Goal: Task Accomplishment & Management: Manage account settings

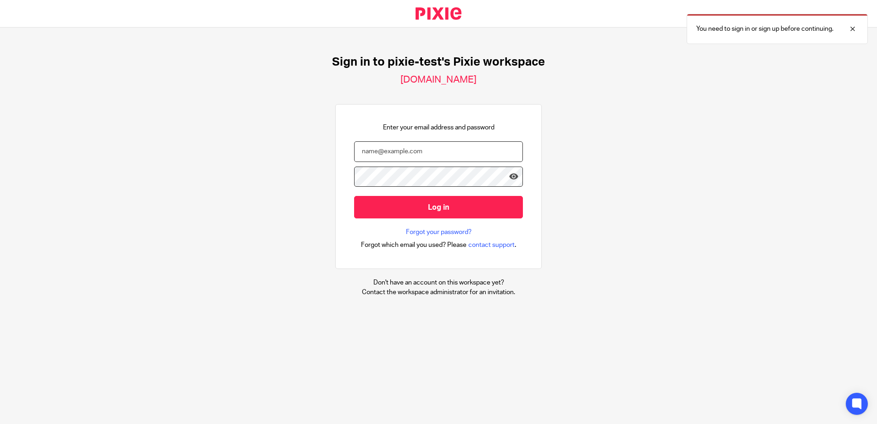
click at [427, 150] on input "email" at bounding box center [438, 151] width 169 height 21
type input "hafizah.matassan@theaccessgroup.com"
click at [354, 196] on input "Log in" at bounding box center [438, 207] width 169 height 22
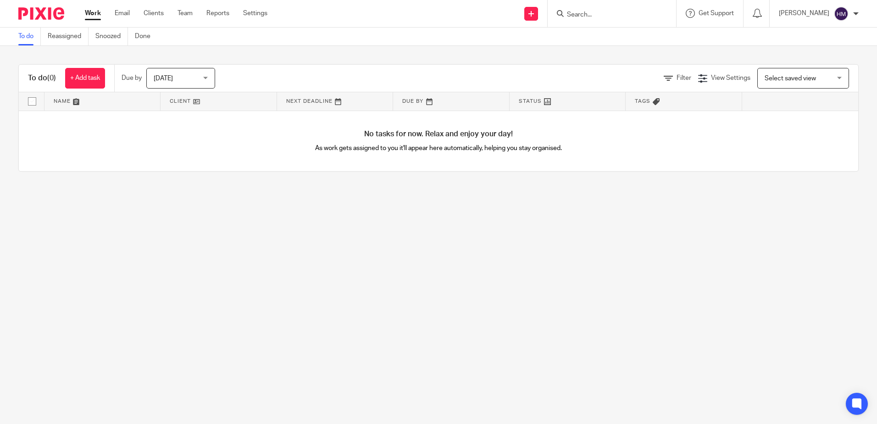
click at [160, 6] on div "Work Email Clients Team Reports Settings Work Email Clients Team Reports Settin…" at bounding box center [179, 13] width 206 height 27
click at [160, 10] on link "Clients" at bounding box center [154, 13] width 20 height 9
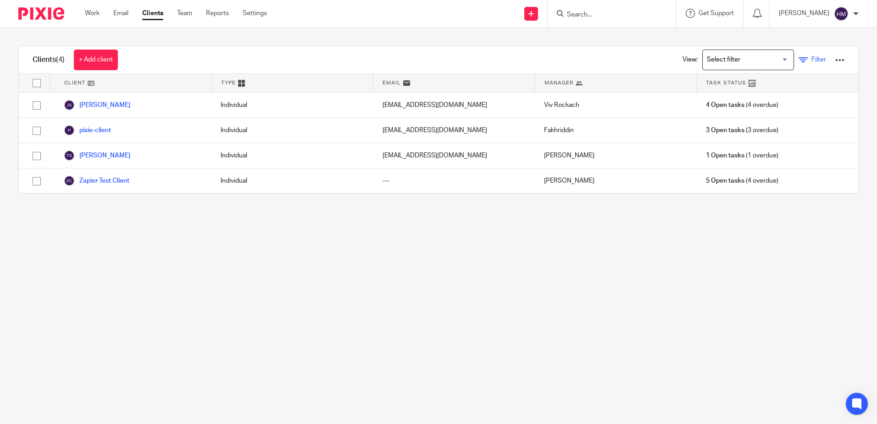
click at [799, 59] on icon at bounding box center [803, 60] width 9 height 9
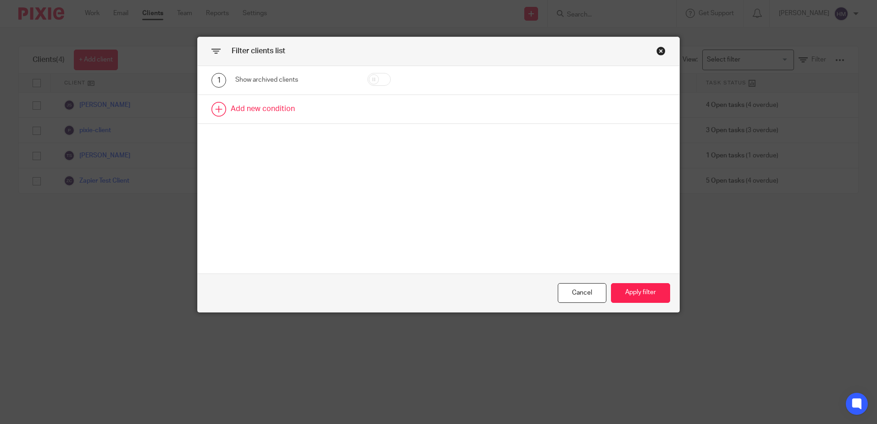
click at [267, 109] on link at bounding box center [439, 109] width 482 height 28
click at [270, 114] on div "Field" at bounding box center [287, 111] width 88 height 19
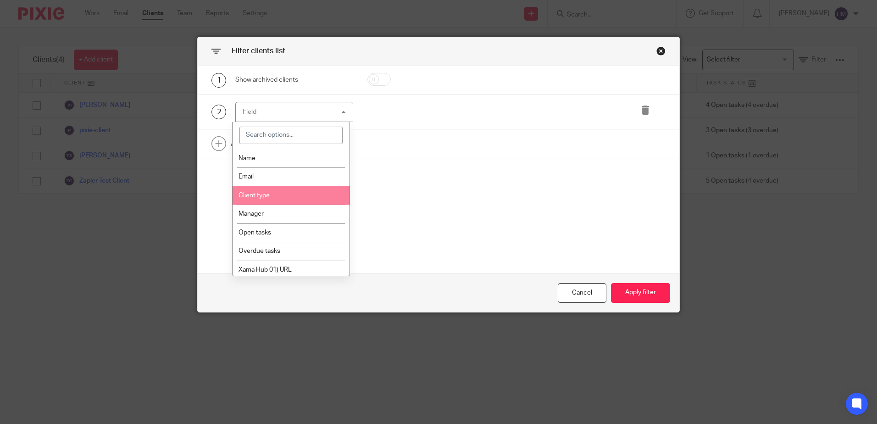
click at [269, 199] on li "Client type" at bounding box center [291, 195] width 117 height 19
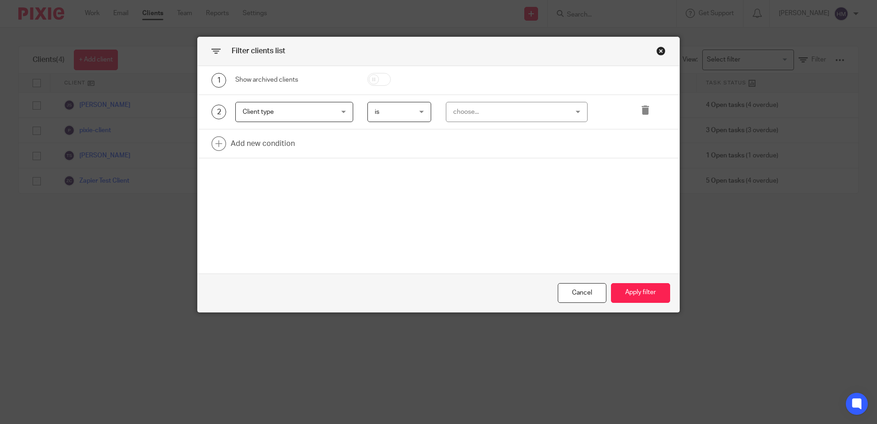
click at [477, 110] on div "choose..." at bounding box center [506, 111] width 107 height 19
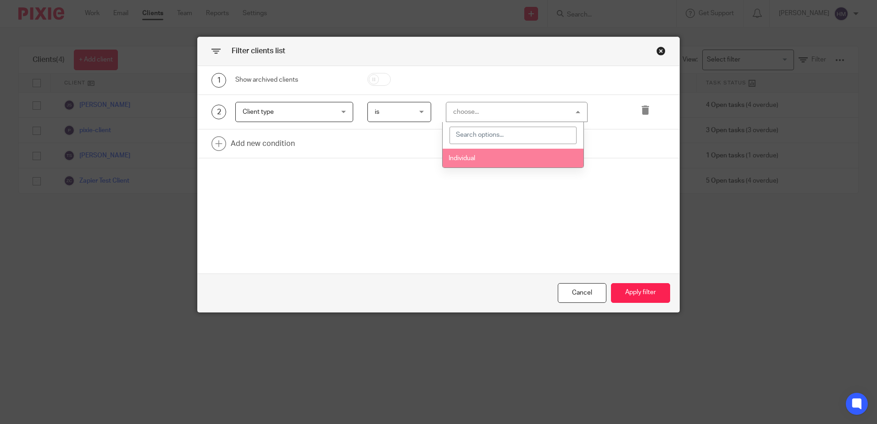
click at [476, 151] on li "Individual" at bounding box center [513, 158] width 141 height 19
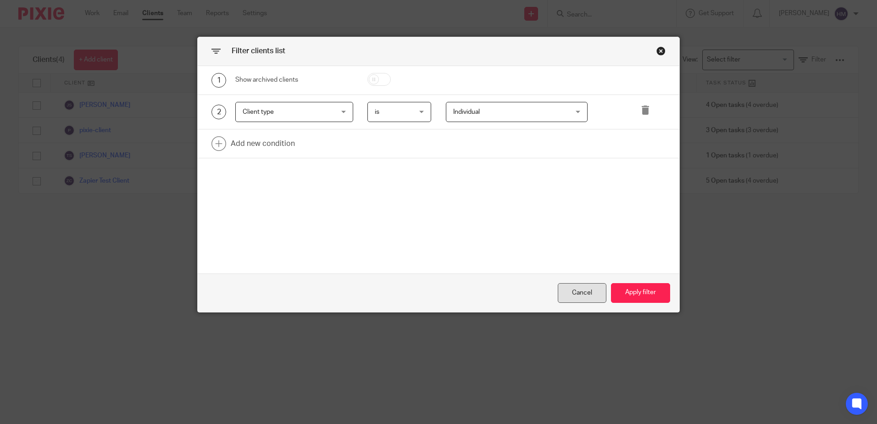
click at [582, 294] on div "Cancel" at bounding box center [582, 293] width 49 height 20
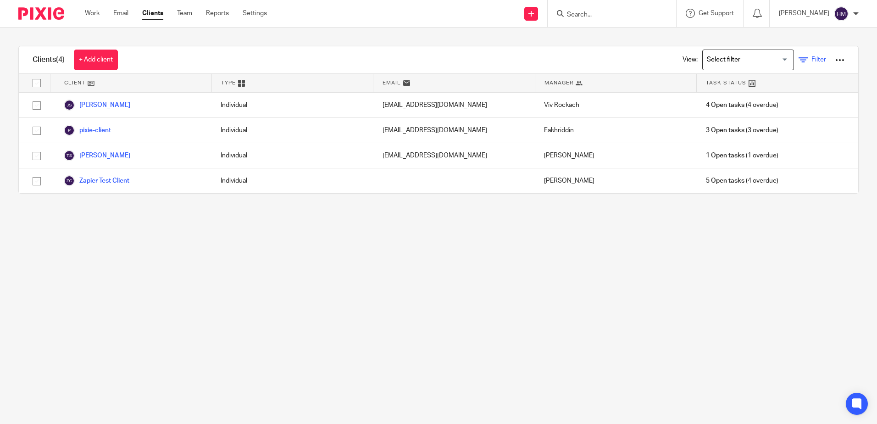
click at [800, 64] on link "Filter" at bounding box center [813, 60] width 28 height 10
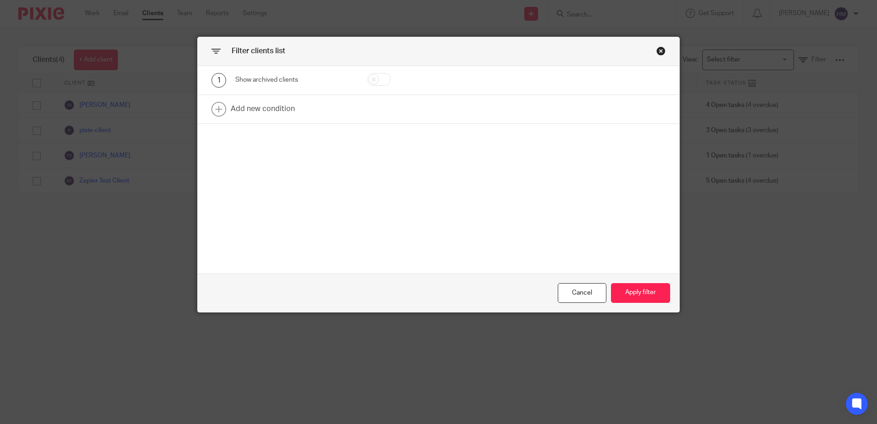
click at [368, 80] on input "checkbox" at bounding box center [379, 79] width 23 height 13
checkbox input "true"
click at [639, 293] on button "Apply filter" at bounding box center [640, 293] width 59 height 20
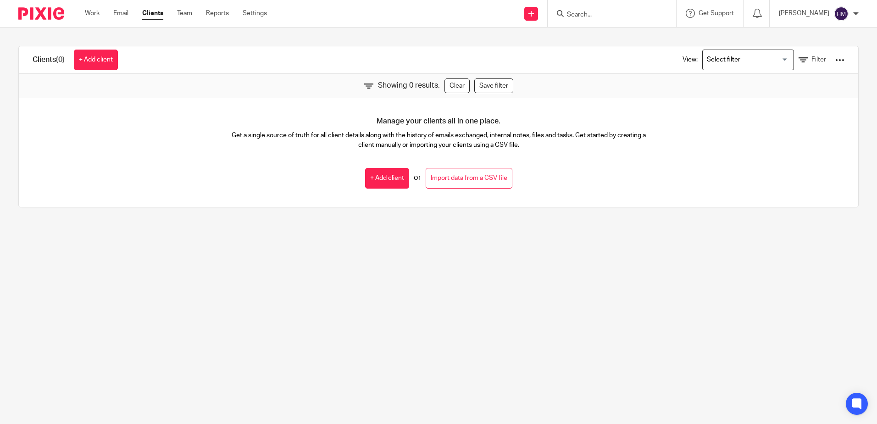
click at [742, 61] on input "Search for option" at bounding box center [746, 60] width 85 height 16
click at [812, 59] on span "Filter" at bounding box center [819, 59] width 15 height 6
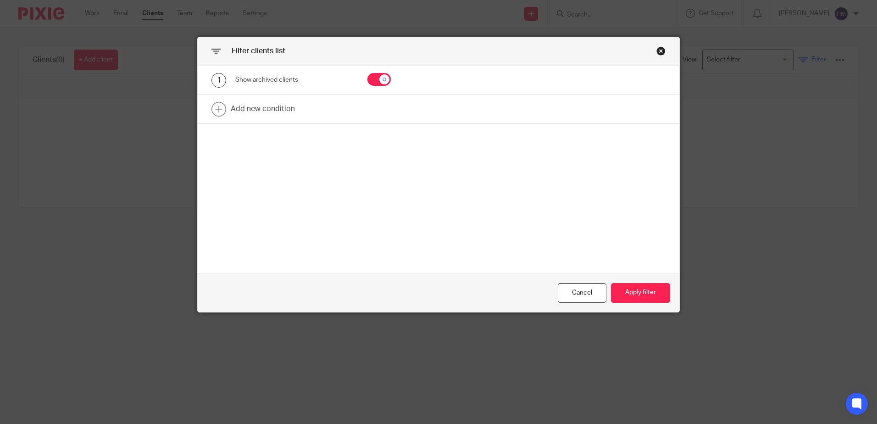
click at [802, 59] on div "Filter clients list 1 Show archived clients Add new condition Cancel Apply filt…" at bounding box center [438, 212] width 877 height 424
click at [660, 50] on div "Close this dialog window" at bounding box center [661, 50] width 9 height 9
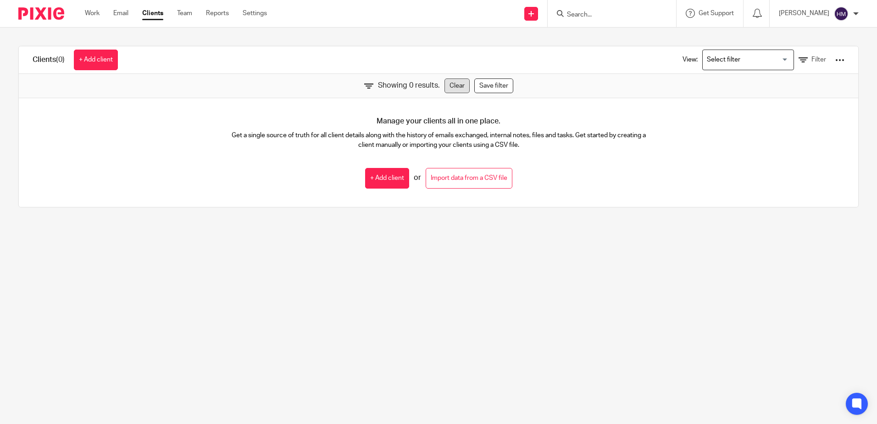
click at [454, 89] on link "Clear" at bounding box center [457, 85] width 25 height 15
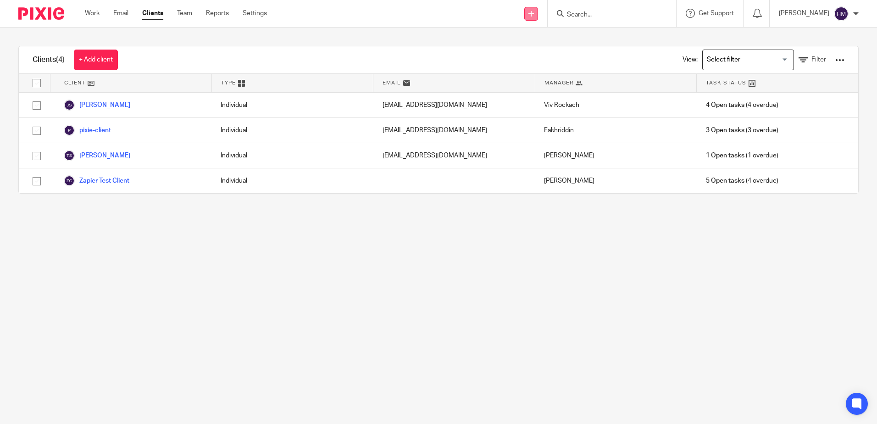
click at [529, 18] on link at bounding box center [531, 14] width 14 height 14
click at [532, 67] on link "Add client" at bounding box center [530, 69] width 64 height 13
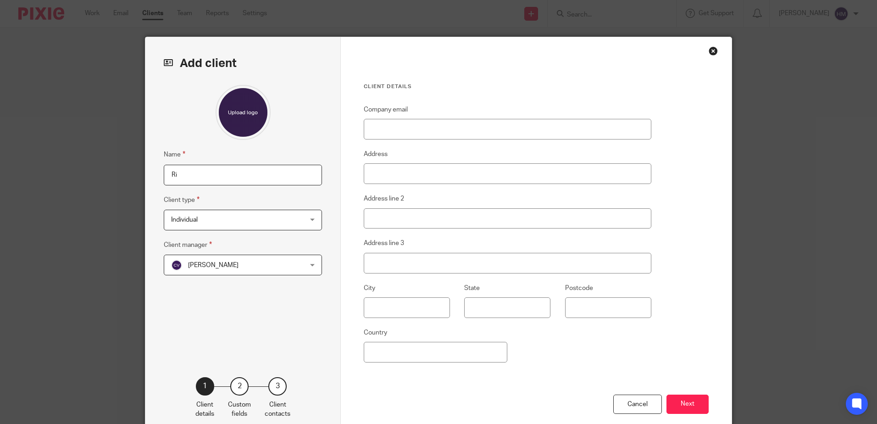
type input "R"
type input "T"
type input "[PERSON_NAME]"
click at [246, 143] on div "Name Ricky Client type Individual Individual Individual 1 Client manager Craig …" at bounding box center [243, 217] width 158 height 264
click at [234, 261] on span "[PERSON_NAME]" at bounding box center [231, 264] width 120 height 19
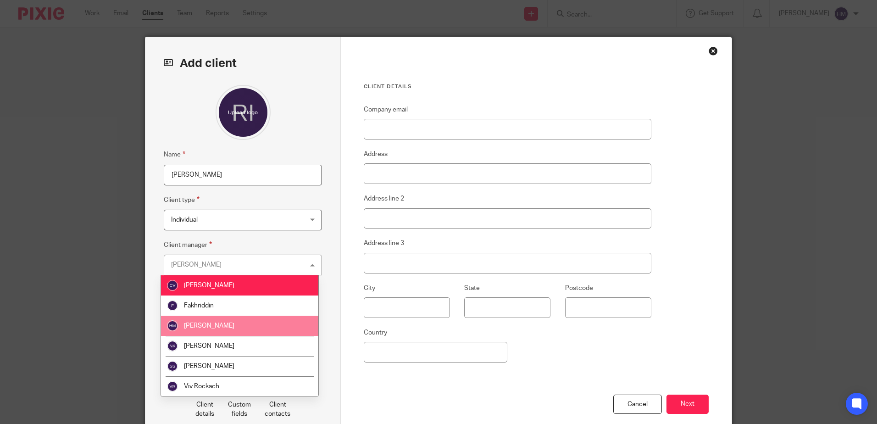
click at [231, 325] on span "[PERSON_NAME]" at bounding box center [209, 326] width 50 height 6
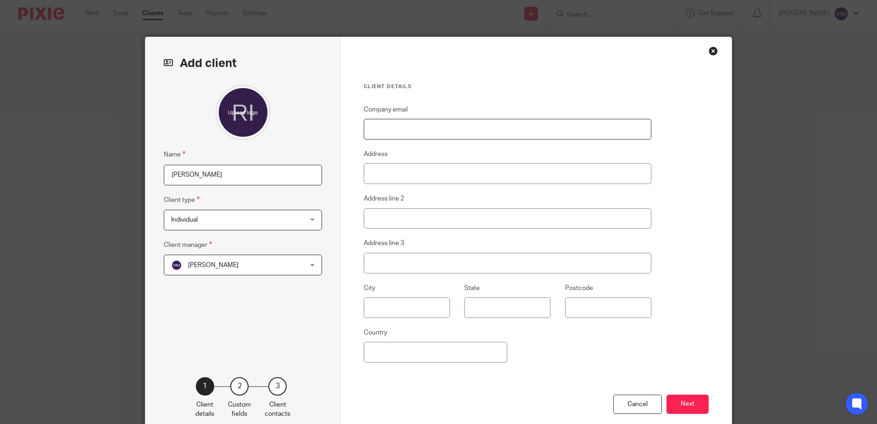
click at [401, 133] on input "Company email" at bounding box center [508, 129] width 288 height 21
click at [405, 130] on input "ricky@gmai.com" at bounding box center [508, 129] width 288 height 21
type input "ricky@testcompany.com"
click at [528, 360] on div "Company email ricky@testcompany.com Address Address line 2 Address line 3 City …" at bounding box center [508, 249] width 288 height 290
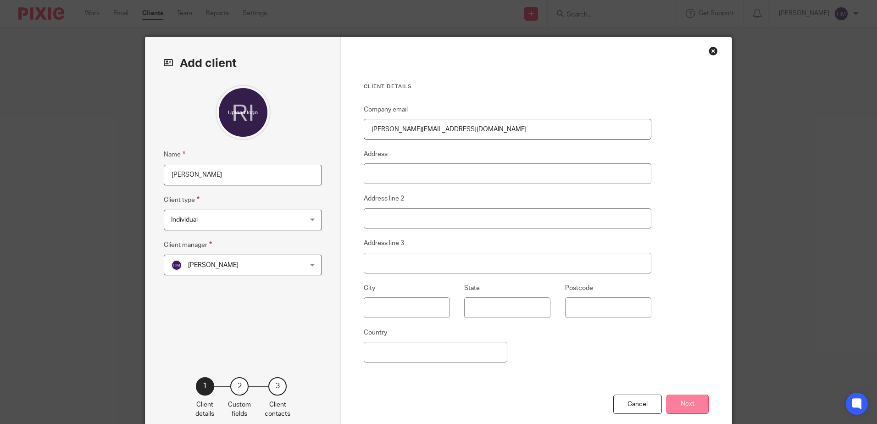
click at [693, 406] on button "Next" at bounding box center [688, 405] width 42 height 20
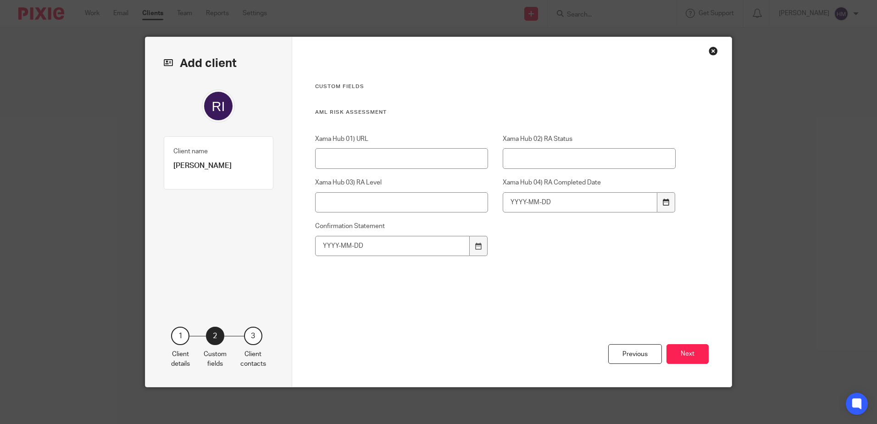
click at [670, 201] on div at bounding box center [665, 202] width 17 height 21
click at [668, 207] on div at bounding box center [665, 202] width 17 height 21
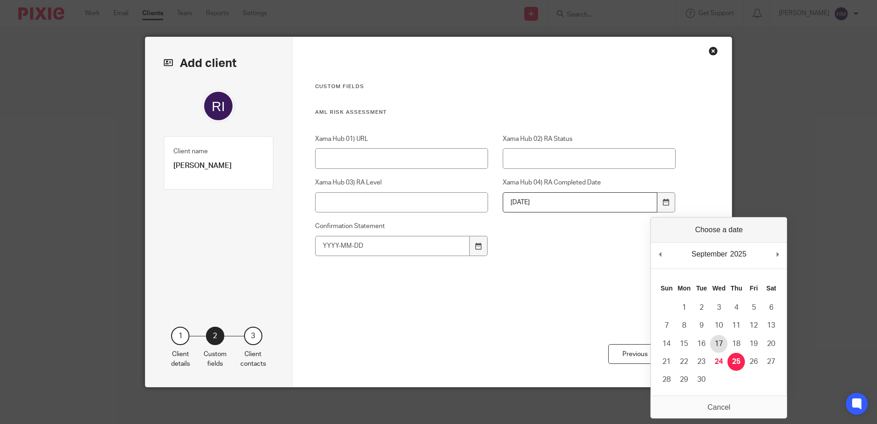
type input "2025-09-17"
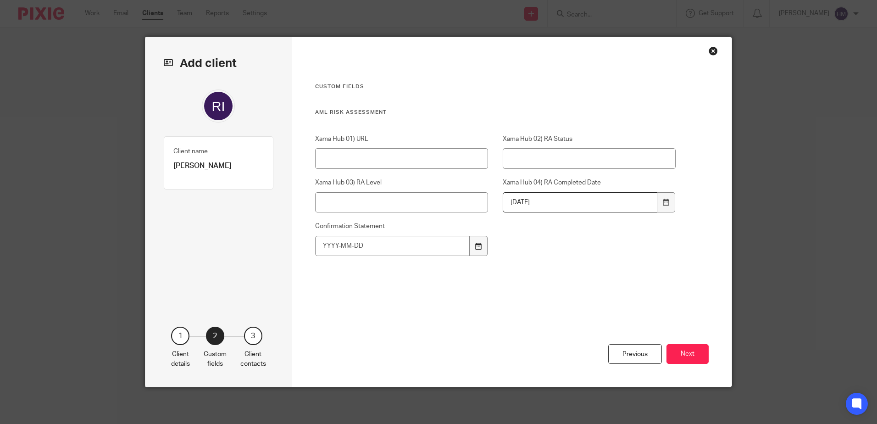
click at [482, 247] on div at bounding box center [478, 246] width 17 height 21
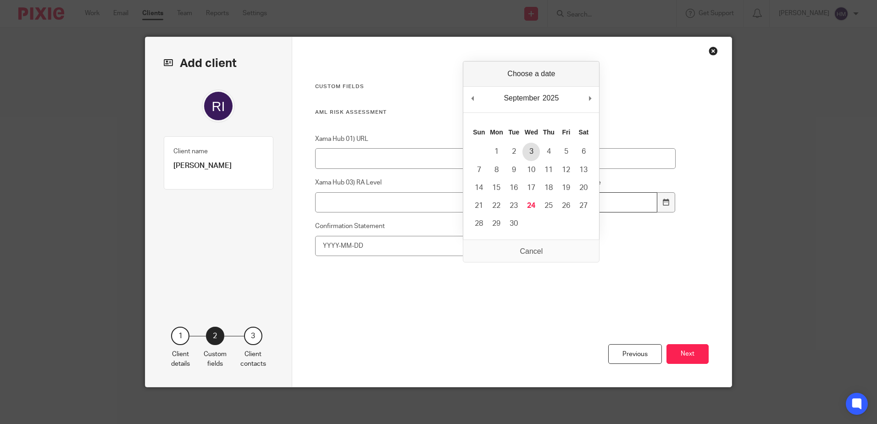
type input "2025-09-03"
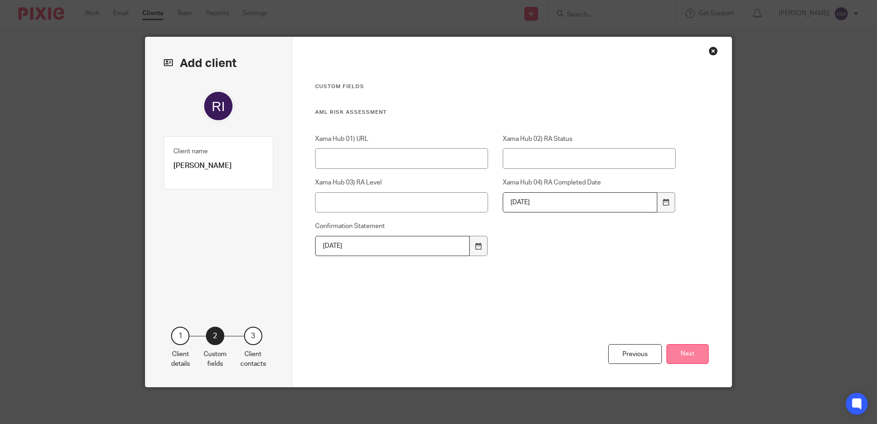
click at [682, 348] on button "Next" at bounding box center [688, 354] width 42 height 20
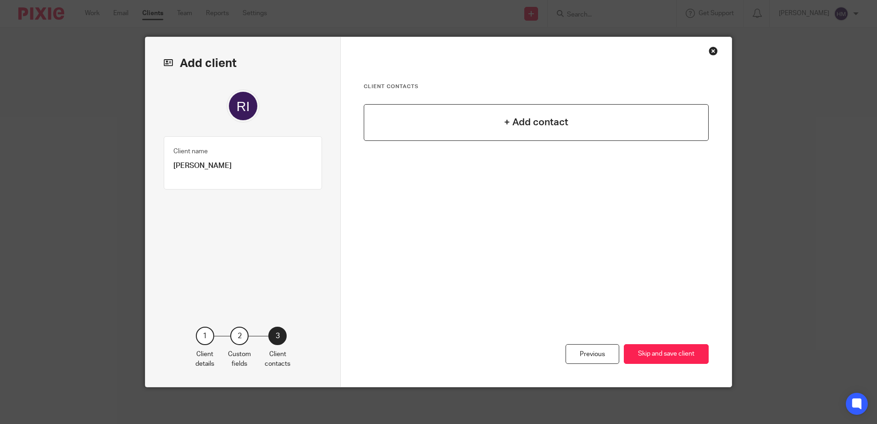
click at [451, 124] on div "+ Add contact" at bounding box center [536, 122] width 345 height 37
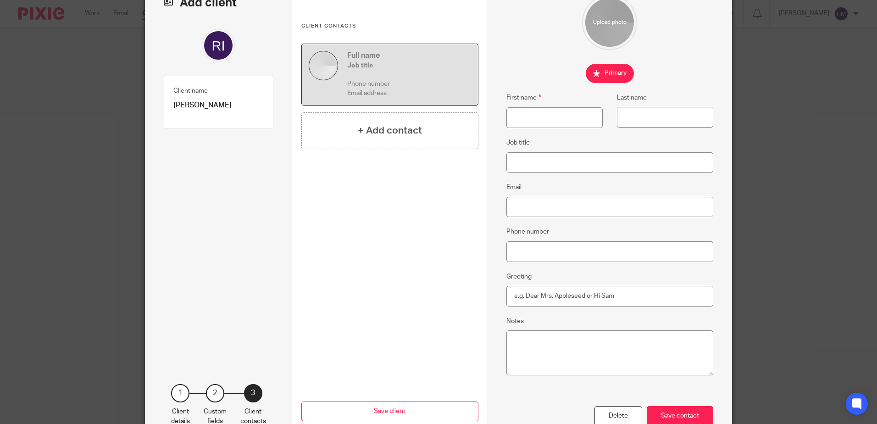
scroll to position [118, 0]
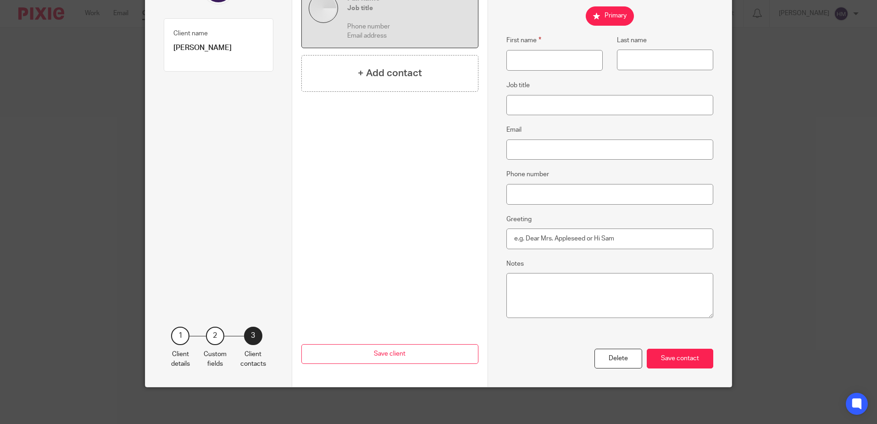
click at [177, 340] on div "1" at bounding box center [180, 336] width 18 height 18
click at [615, 357] on div "Delete" at bounding box center [619, 359] width 48 height 20
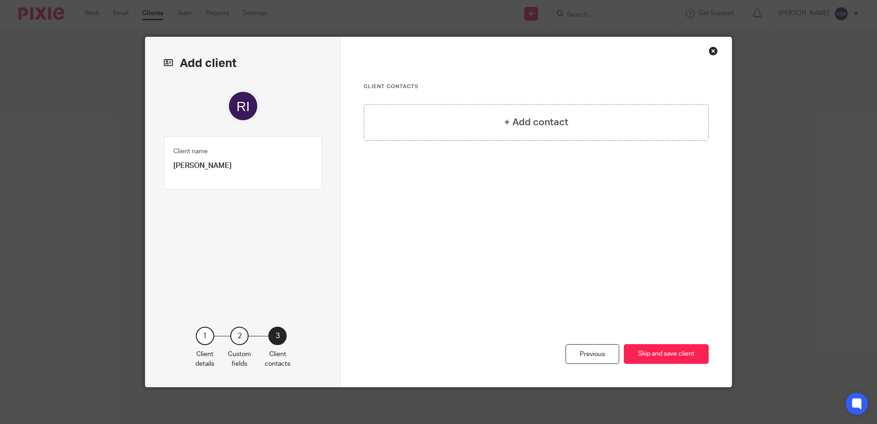
scroll to position [0, 0]
click at [575, 353] on div "Previous" at bounding box center [593, 354] width 54 height 20
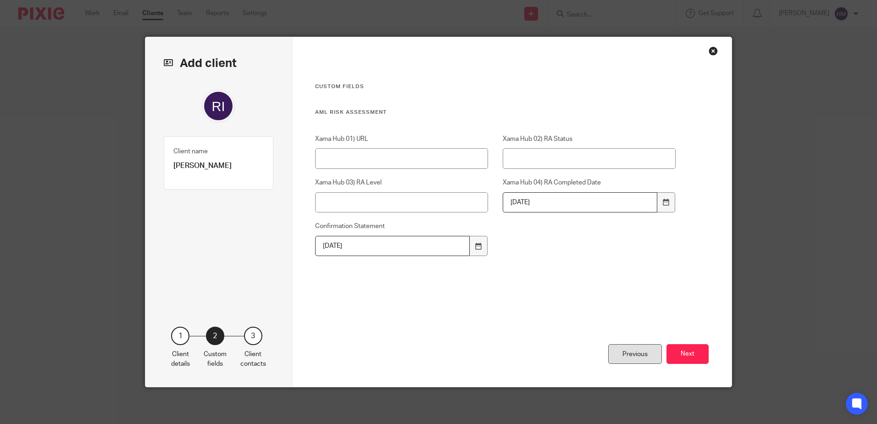
click at [634, 354] on div "Previous" at bounding box center [635, 354] width 54 height 20
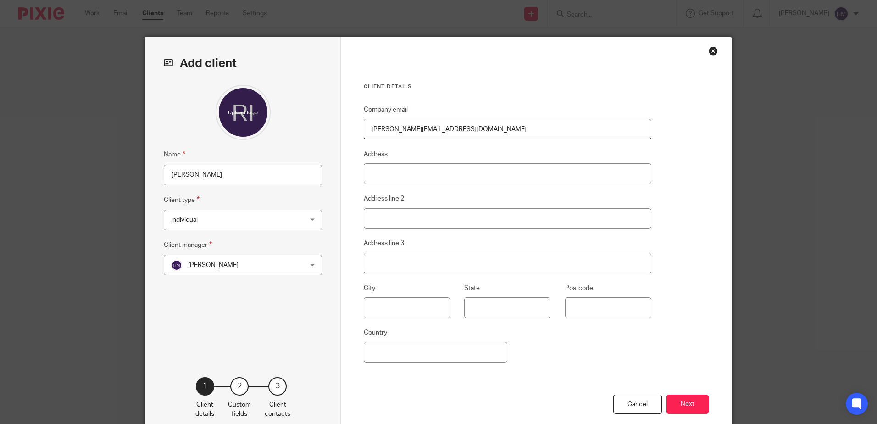
click at [228, 213] on span "Individual" at bounding box center [231, 219] width 120 height 19
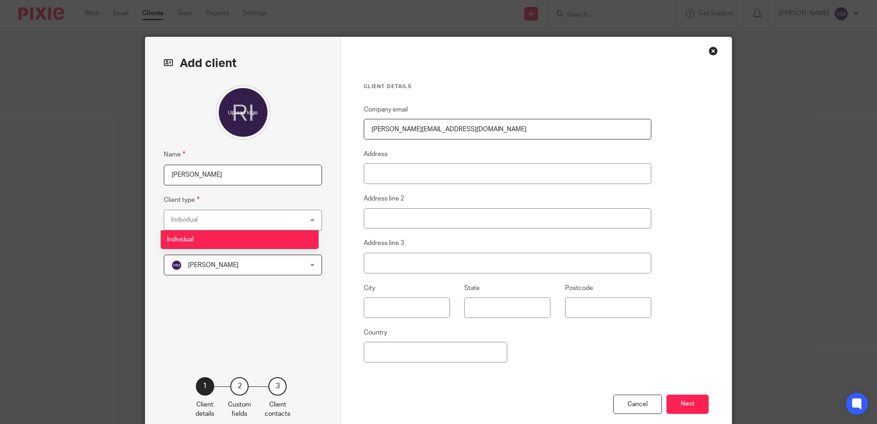
click at [298, 245] on li "Individual" at bounding box center [239, 239] width 157 height 19
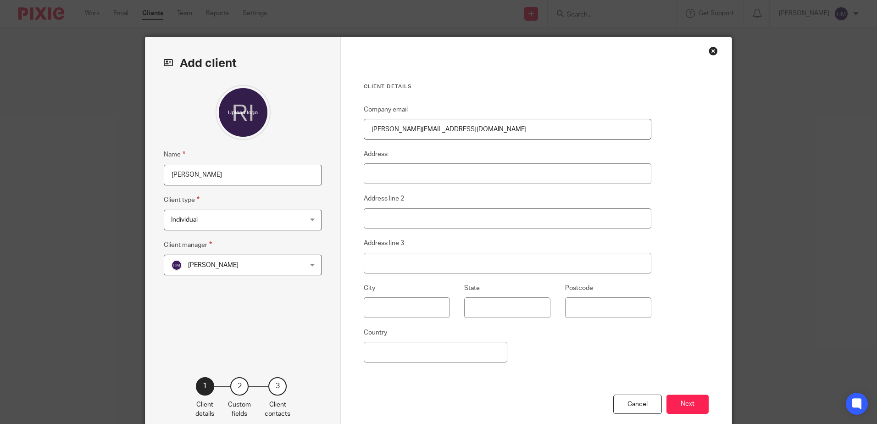
click at [312, 222] on div "Individual Individual" at bounding box center [243, 220] width 158 height 21
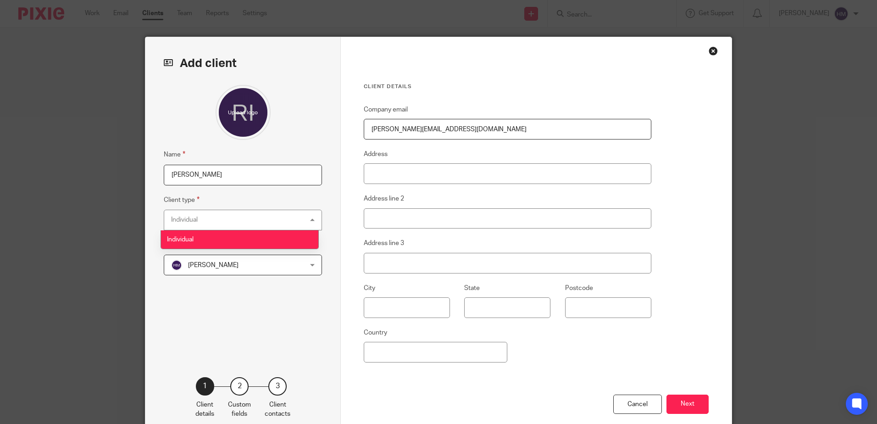
click at [313, 218] on div "Individual Individual" at bounding box center [243, 220] width 158 height 21
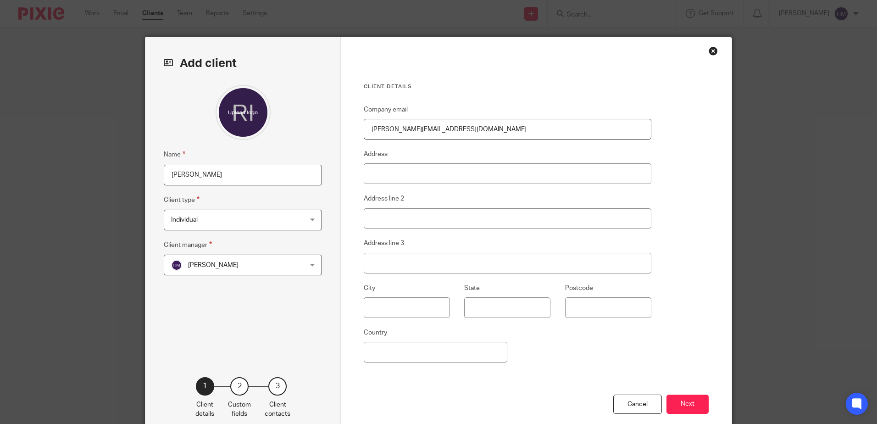
click at [712, 50] on div "Close this dialog window" at bounding box center [713, 50] width 9 height 9
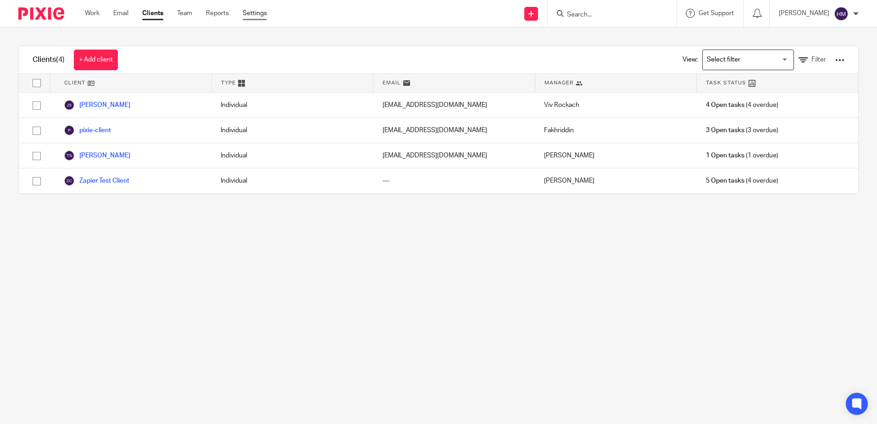
click at [251, 13] on link "Settings" at bounding box center [255, 13] width 24 height 9
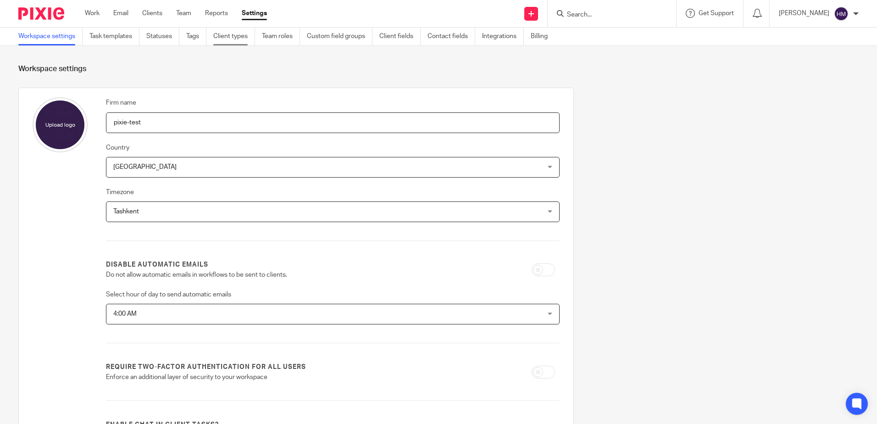
click at [236, 35] on link "Client types" at bounding box center [234, 37] width 42 height 18
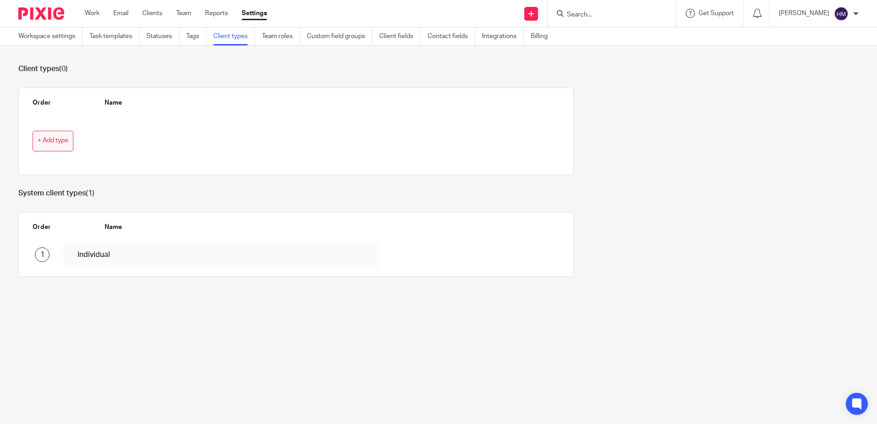
click at [63, 142] on span "+ Add type" at bounding box center [53, 140] width 31 height 7
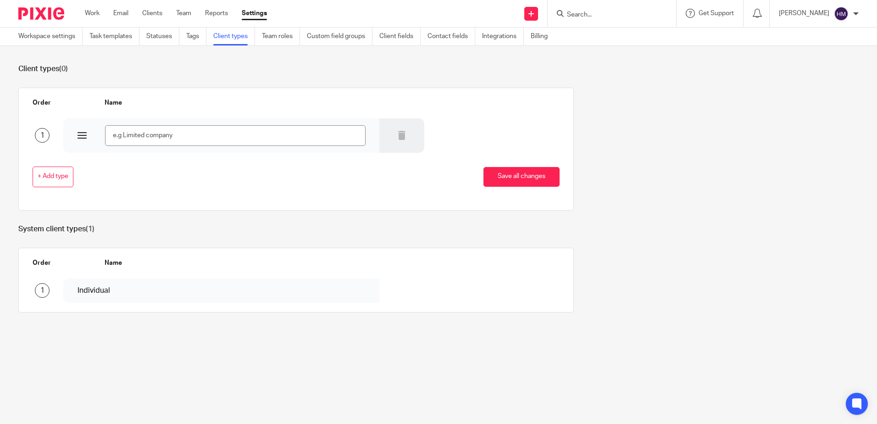
click at [150, 134] on input "text" at bounding box center [235, 135] width 260 height 21
type input "o"
click at [174, 135] on input "text" at bounding box center [235, 135] width 260 height 21
type input "Company"
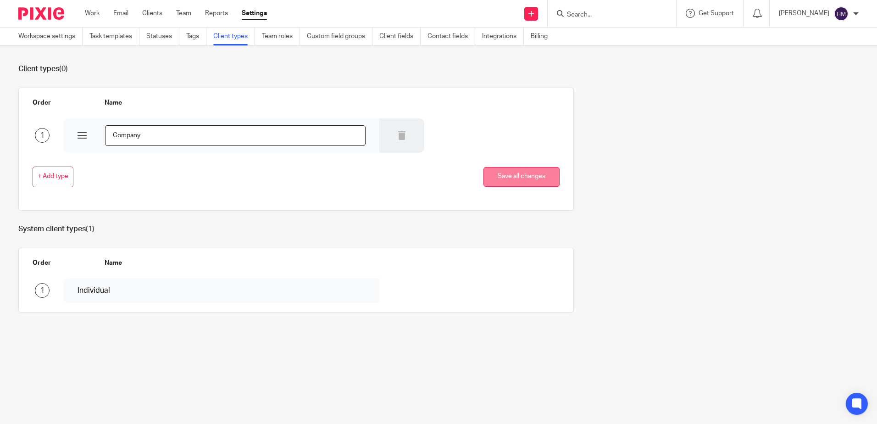
click at [506, 176] on button "Save all changes" at bounding box center [522, 177] width 76 height 20
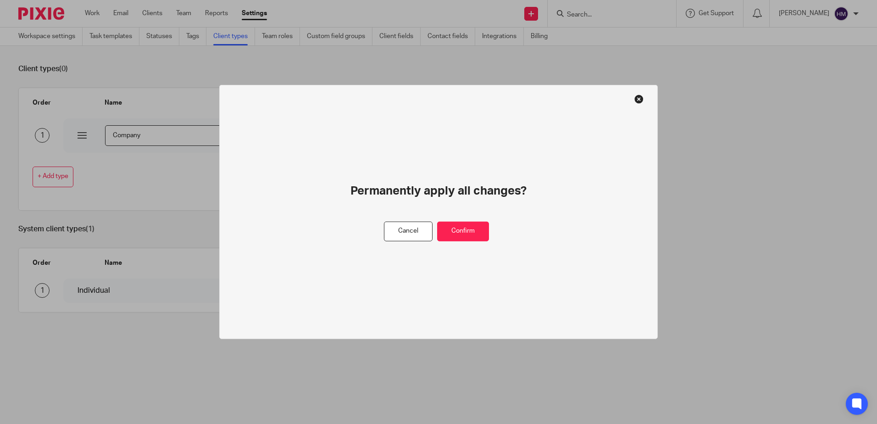
click at [641, 97] on button at bounding box center [639, 99] width 9 height 9
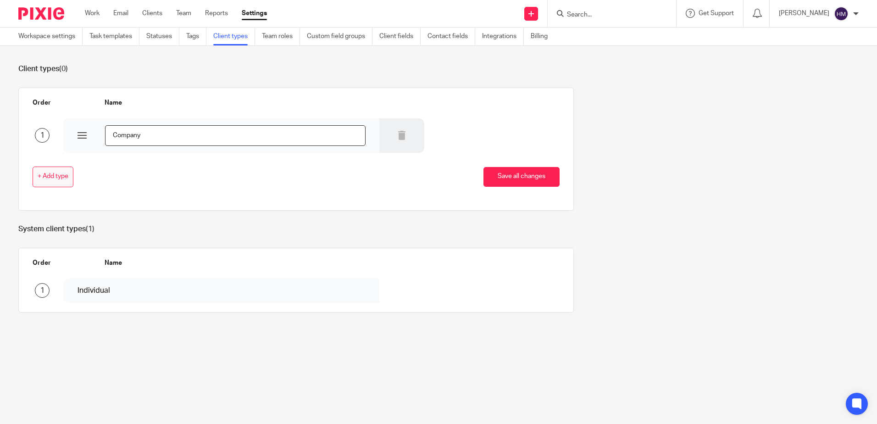
click at [68, 174] on span "+ Add type" at bounding box center [53, 176] width 31 height 7
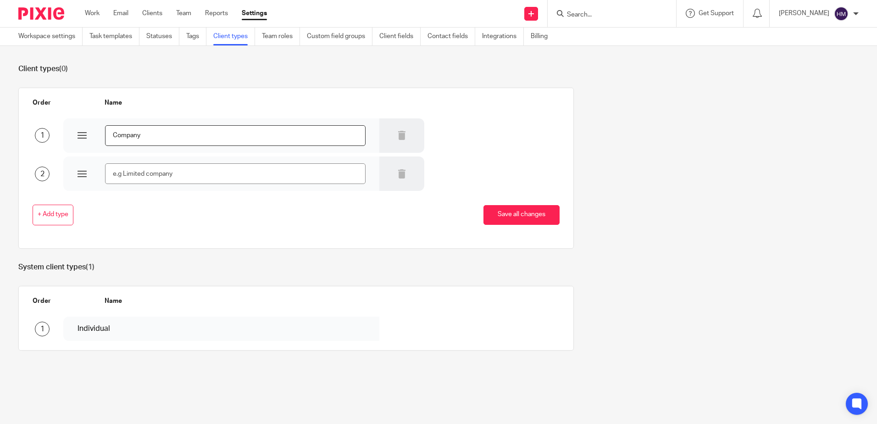
click at [190, 162] on div at bounding box center [221, 173] width 316 height 34
click at [397, 171] on icon at bounding box center [401, 173] width 9 height 9
click at [465, 149] on div "1 Company" at bounding box center [288, 135] width 541 height 36
click at [487, 214] on button "Save all changes" at bounding box center [522, 215] width 76 height 20
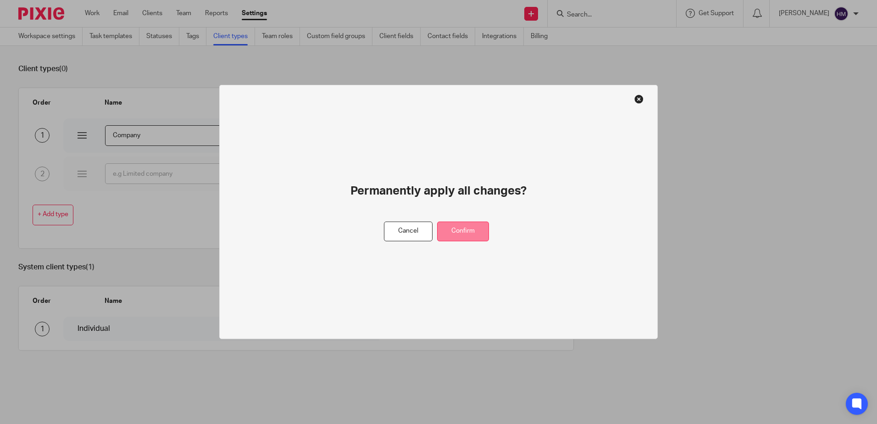
click at [473, 230] on button "Confirm" at bounding box center [463, 232] width 52 height 20
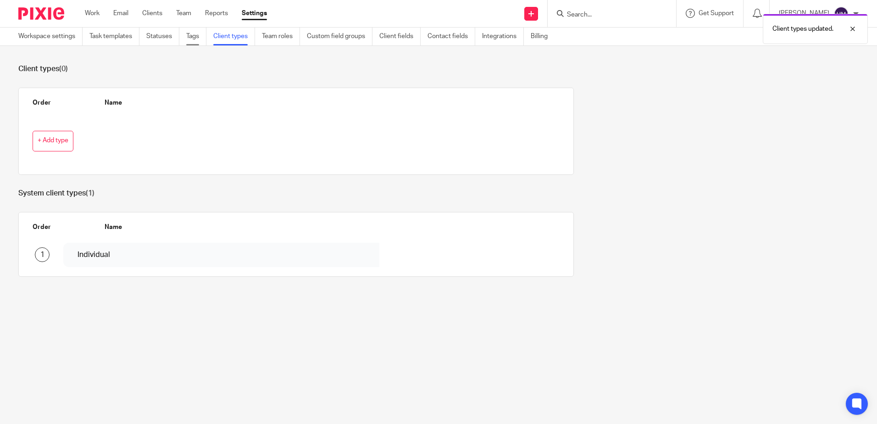
click at [190, 36] on link "Tags" at bounding box center [196, 37] width 20 height 18
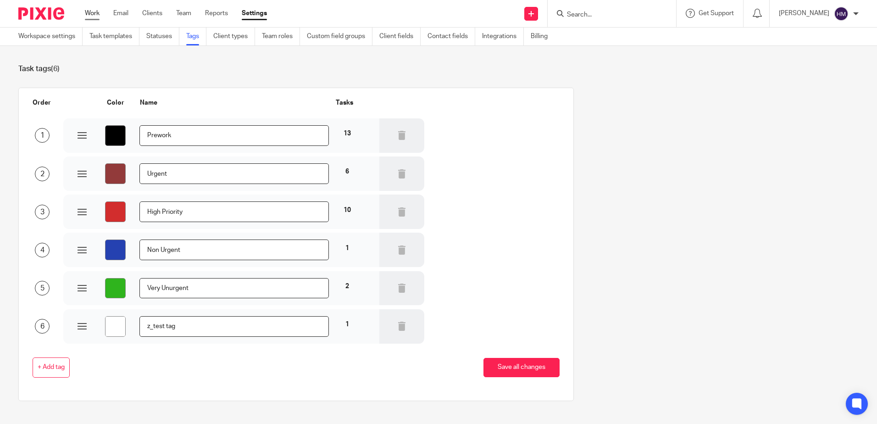
click at [89, 11] on link "Work" at bounding box center [92, 13] width 15 height 9
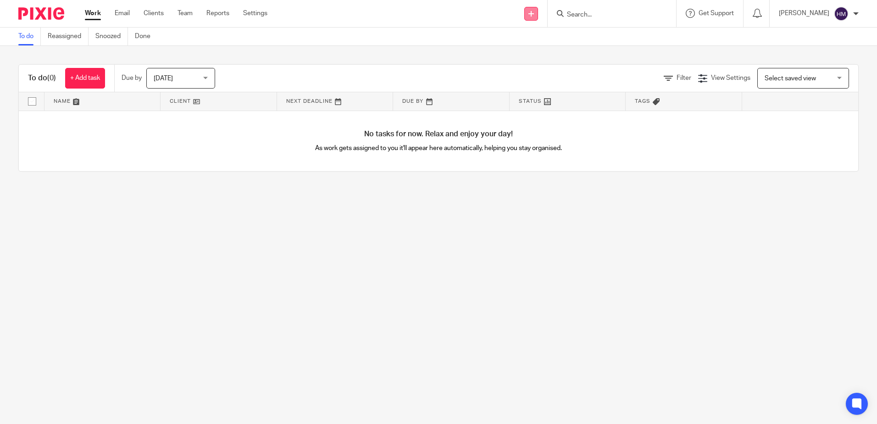
click at [529, 16] on icon at bounding box center [532, 14] width 6 height 6
click at [521, 67] on link "Add client" at bounding box center [530, 69] width 64 height 13
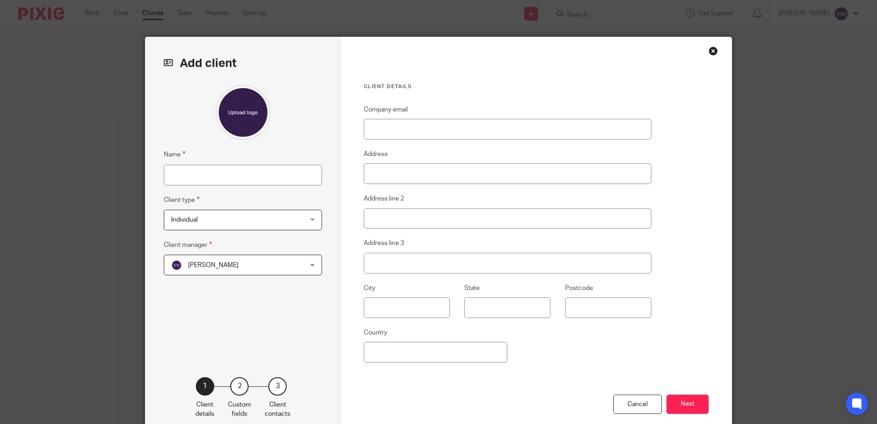
click at [234, 220] on span "Individual" at bounding box center [231, 219] width 120 height 19
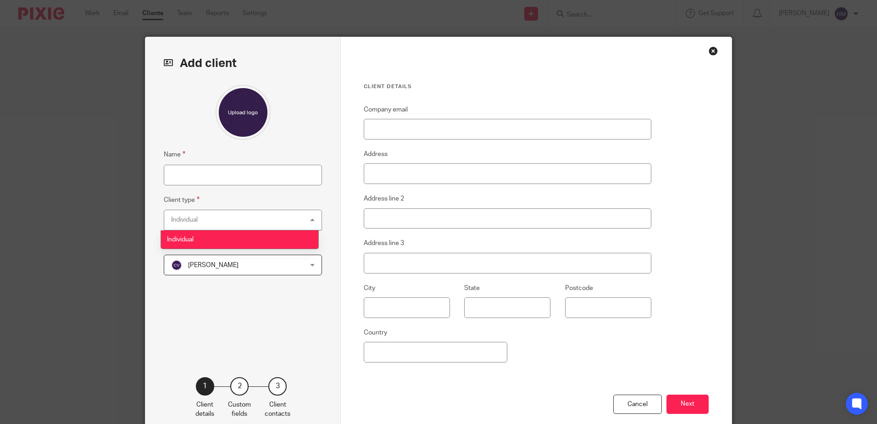
click at [234, 220] on div "Individual Individual" at bounding box center [243, 220] width 158 height 21
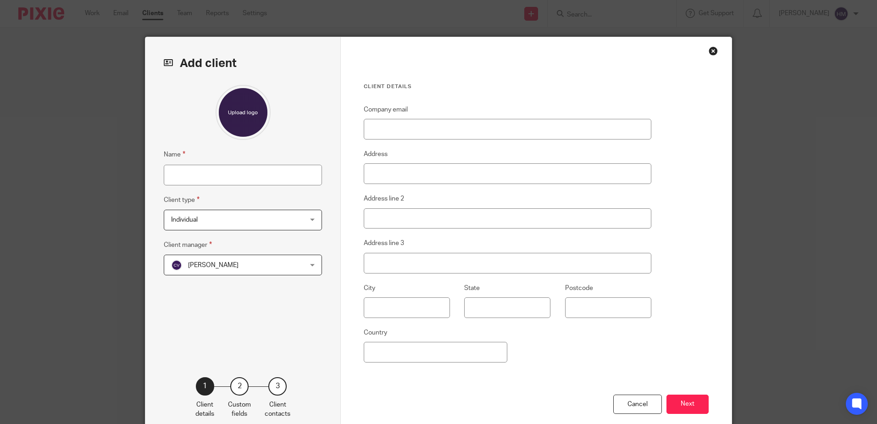
click at [714, 52] on div "Close this dialog window" at bounding box center [713, 50] width 9 height 9
click at [705, 51] on div "Client details Company email Address Address line 2 Address line 3 City State P…" at bounding box center [536, 237] width 391 height 400
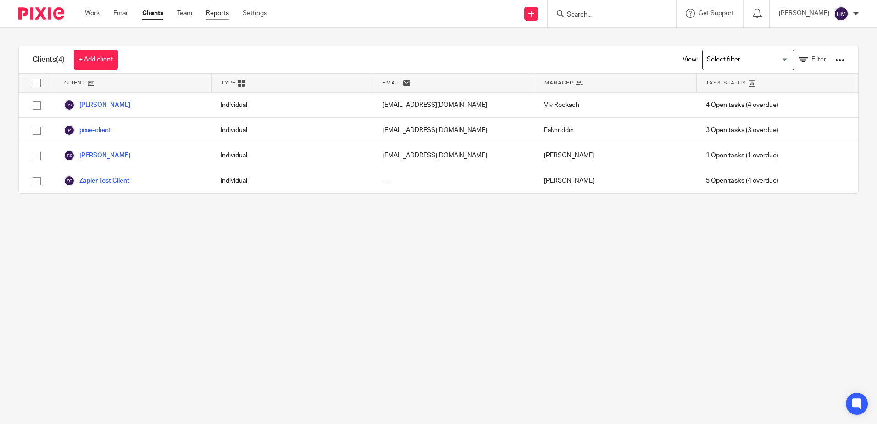
click at [220, 11] on link "Reports" at bounding box center [217, 13] width 23 height 9
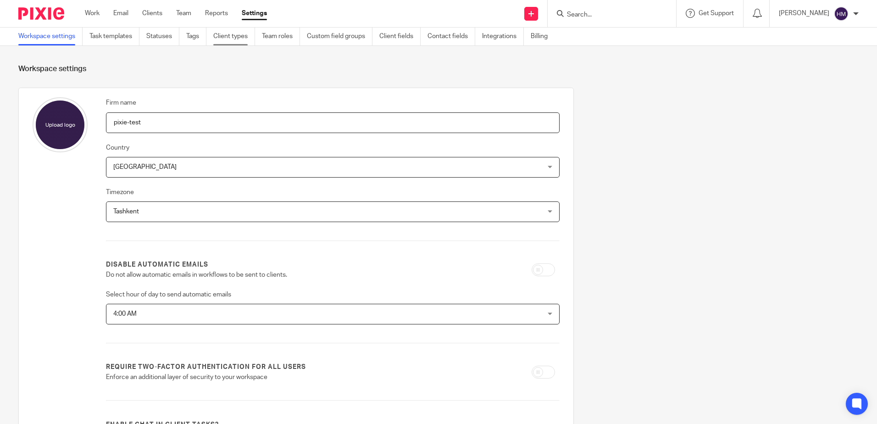
click at [241, 35] on link "Client types" at bounding box center [234, 37] width 42 height 18
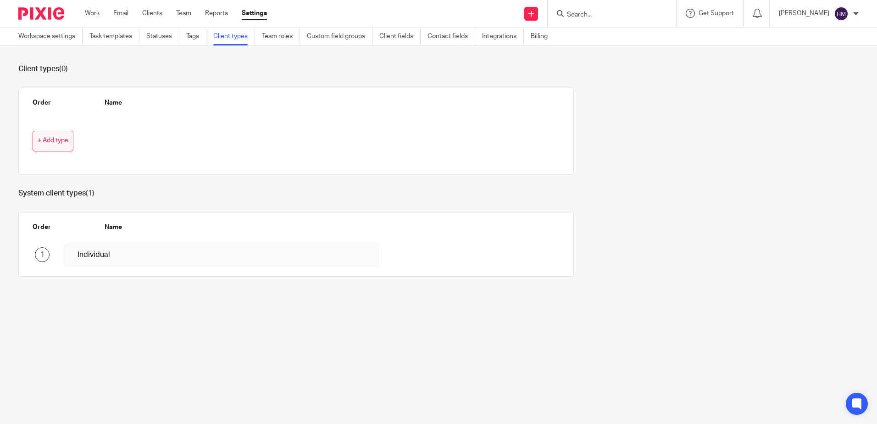
click at [39, 132] on button "+ Add type" at bounding box center [53, 141] width 41 height 21
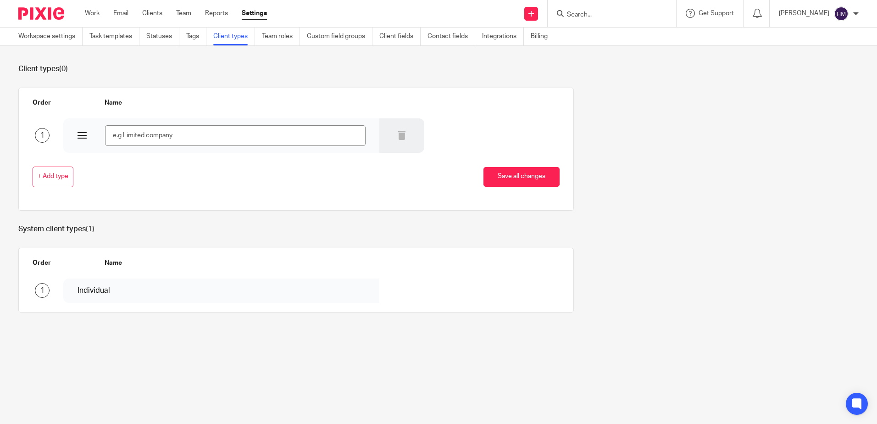
click at [161, 130] on input "text" at bounding box center [235, 135] width 260 height 21
click at [81, 137] on div at bounding box center [82, 135] width 9 height 9
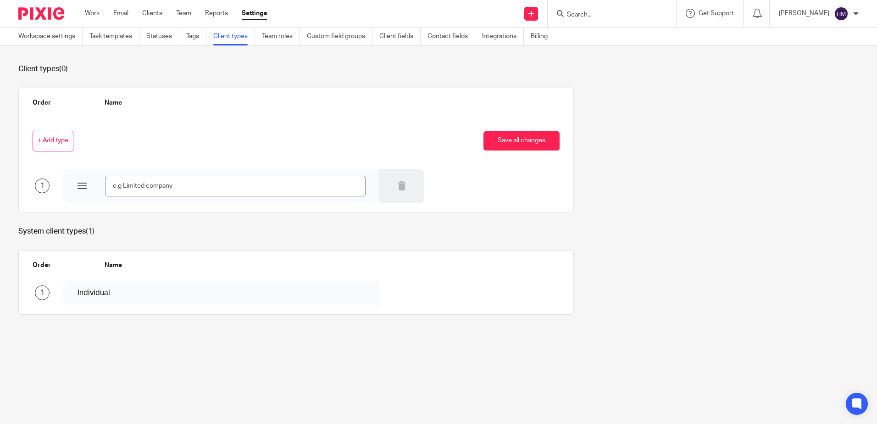
click at [136, 133] on div "+ Add type Save all changes" at bounding box center [288, 141] width 541 height 21
click at [127, 184] on input "text" at bounding box center [235, 186] width 260 height 21
type input "Company"
click at [126, 246] on section "Client types (0) Order Name + Add type Save all changes 1 Company System client…" at bounding box center [438, 196] width 877 height 301
click at [78, 181] on div "Company" at bounding box center [222, 186] width 288 height 21
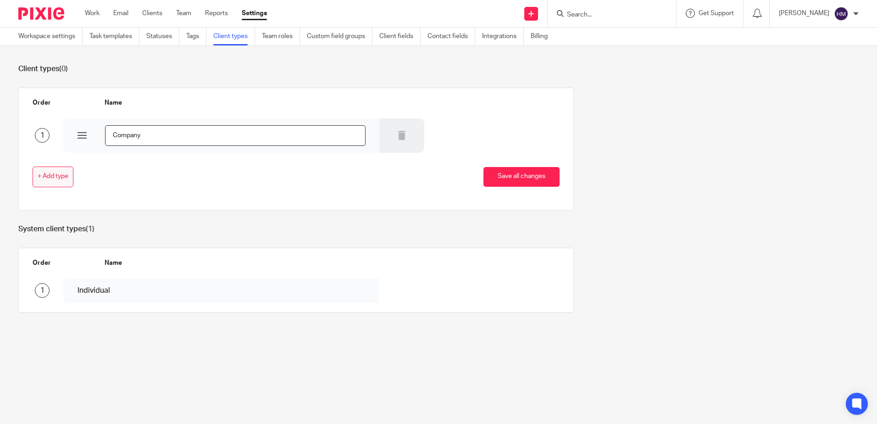
click at [50, 180] on span "+ Add type" at bounding box center [53, 176] width 31 height 7
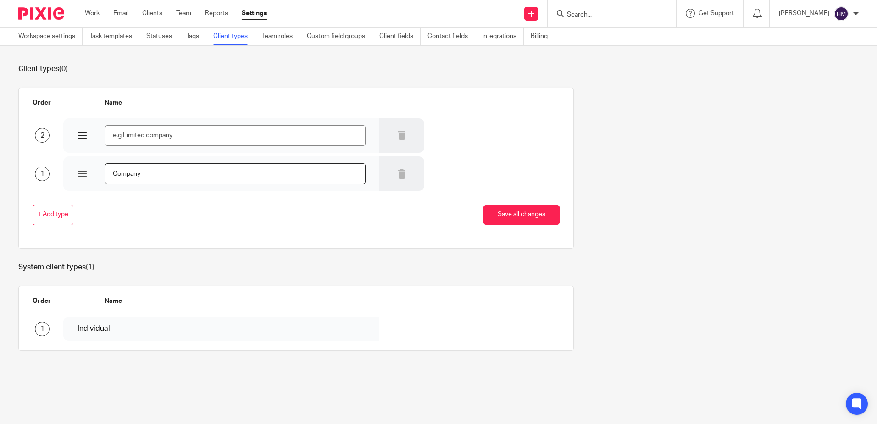
click at [139, 137] on input "text" at bounding box center [235, 135] width 260 height 21
type input "Trust"
drag, startPoint x: 144, startPoint y: 176, endPoint x: 151, endPoint y: 214, distance: 39.3
click at [144, 176] on input "Company" at bounding box center [235, 173] width 260 height 21
click at [152, 217] on div "+ Add type Save all changes" at bounding box center [288, 215] width 541 height 21
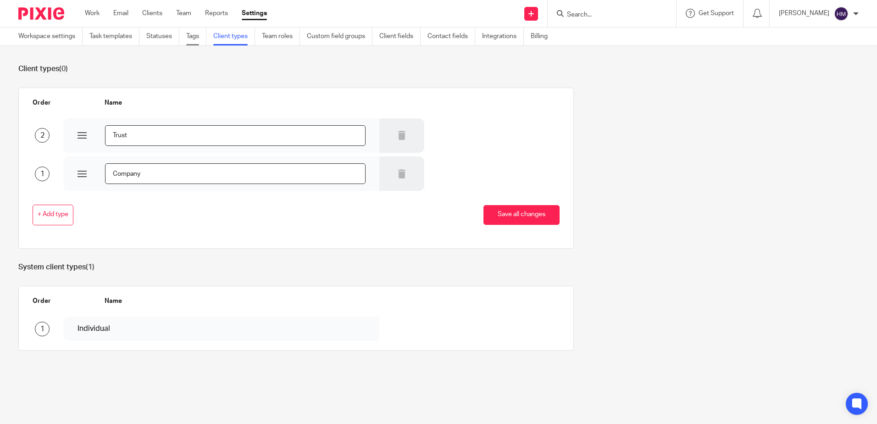
click at [201, 44] on link "Tags" at bounding box center [196, 37] width 20 height 18
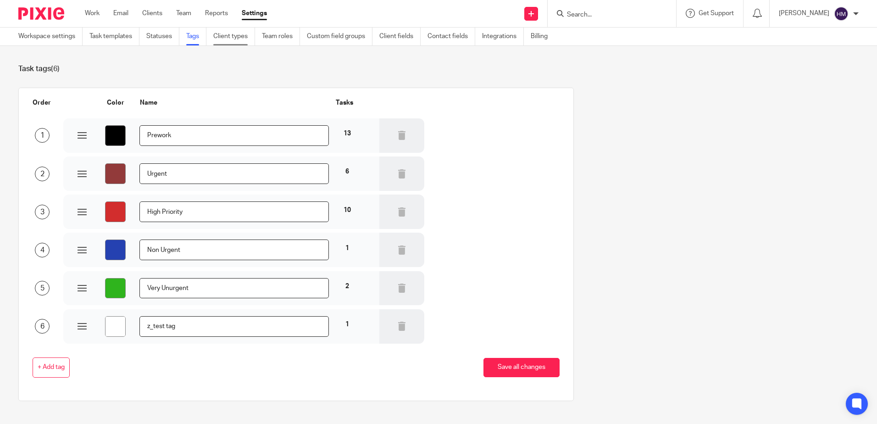
click at [228, 42] on link "Client types" at bounding box center [234, 37] width 42 height 18
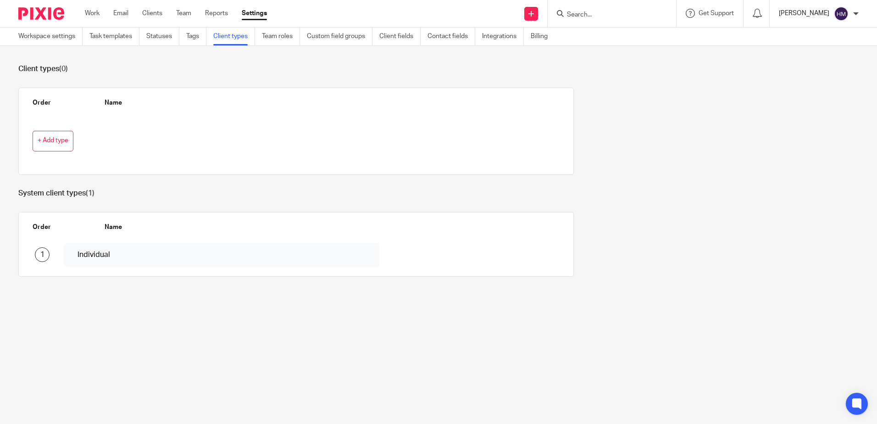
click at [793, 9] on p "[PERSON_NAME]" at bounding box center [804, 13] width 50 height 9
click at [261, 13] on link "Settings" at bounding box center [254, 13] width 25 height 9
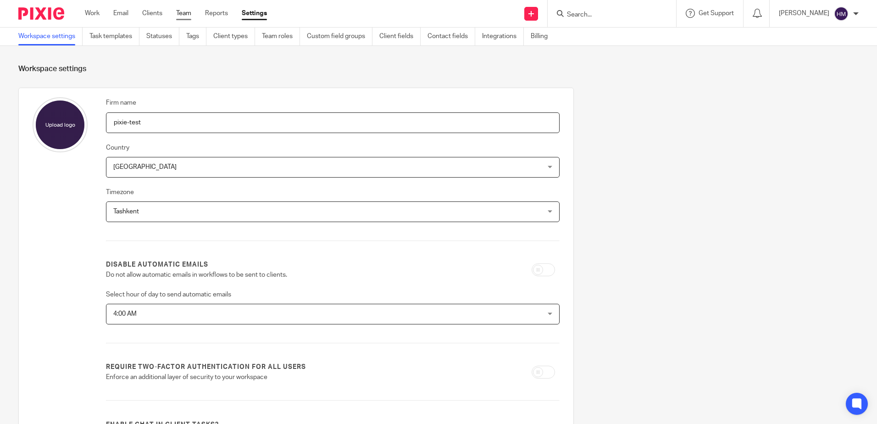
click at [187, 16] on link "Team" at bounding box center [183, 13] width 15 height 9
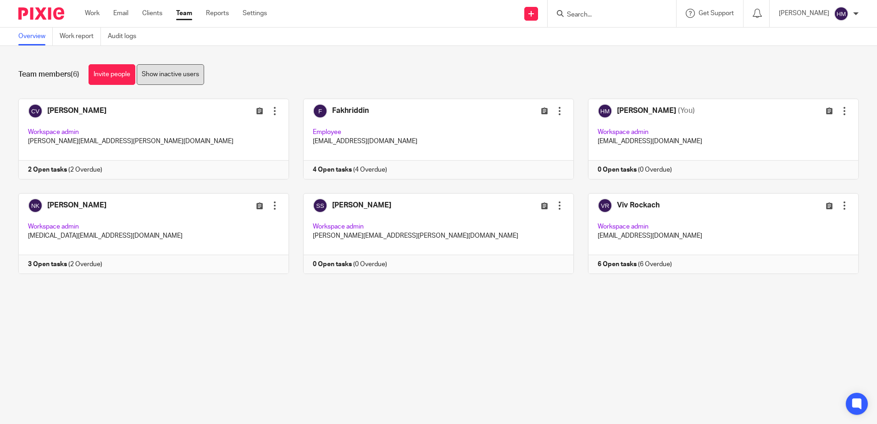
click at [200, 78] on link "Show inactive users" at bounding box center [170, 74] width 67 height 21
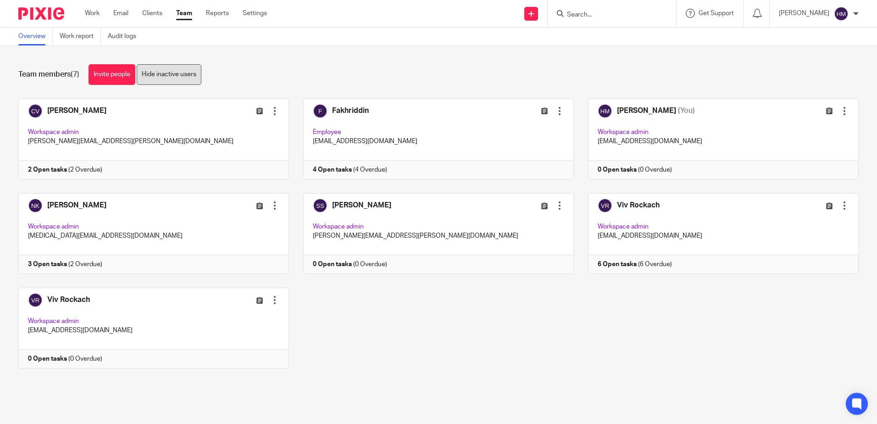
click at [174, 75] on link "Hide inactive users" at bounding box center [169, 74] width 65 height 21
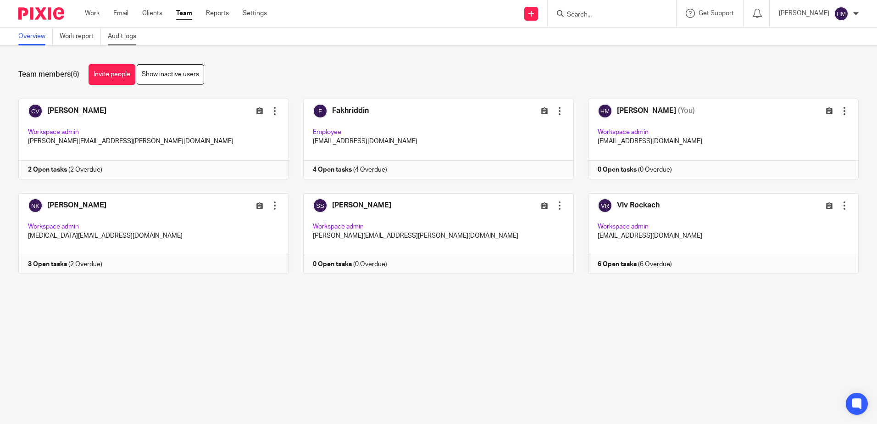
click at [123, 40] on link "Audit logs" at bounding box center [125, 37] width 35 height 18
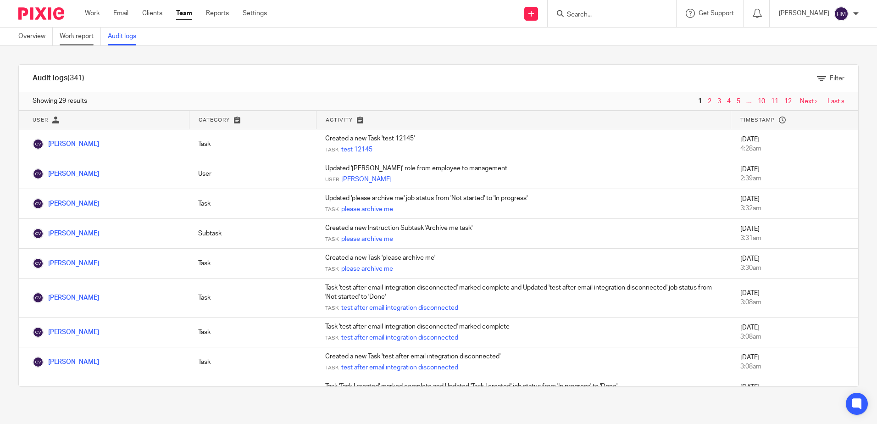
click at [78, 37] on link "Work report" at bounding box center [80, 37] width 41 height 18
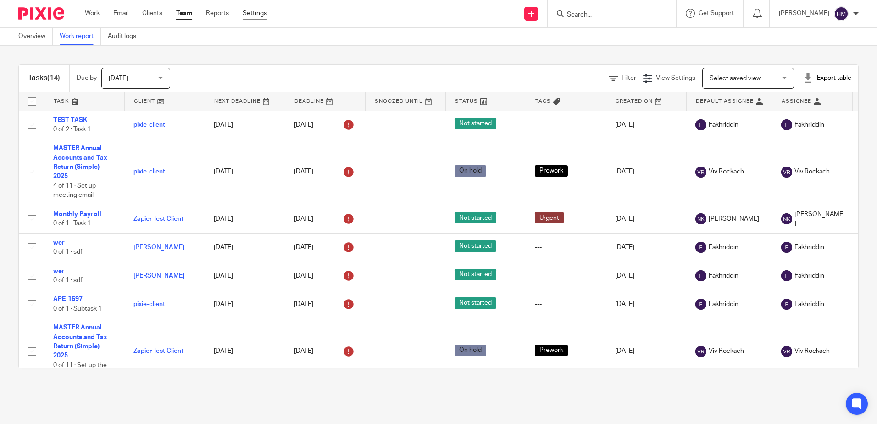
click at [255, 11] on link "Settings" at bounding box center [255, 13] width 24 height 9
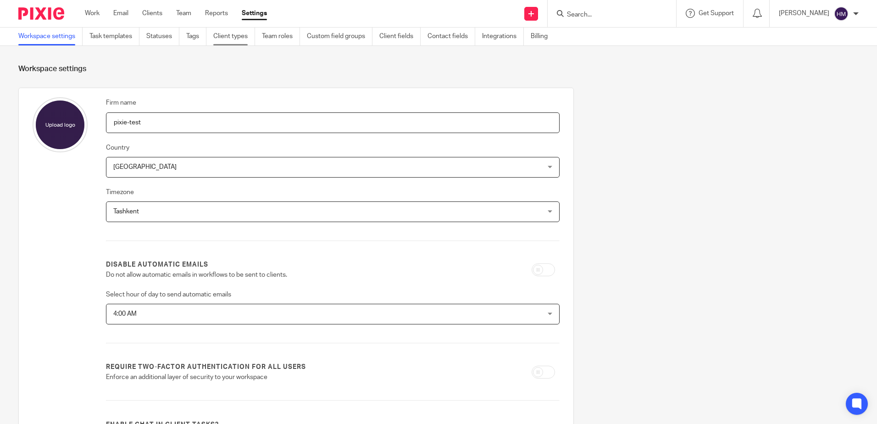
click at [239, 40] on link "Client types" at bounding box center [234, 37] width 42 height 18
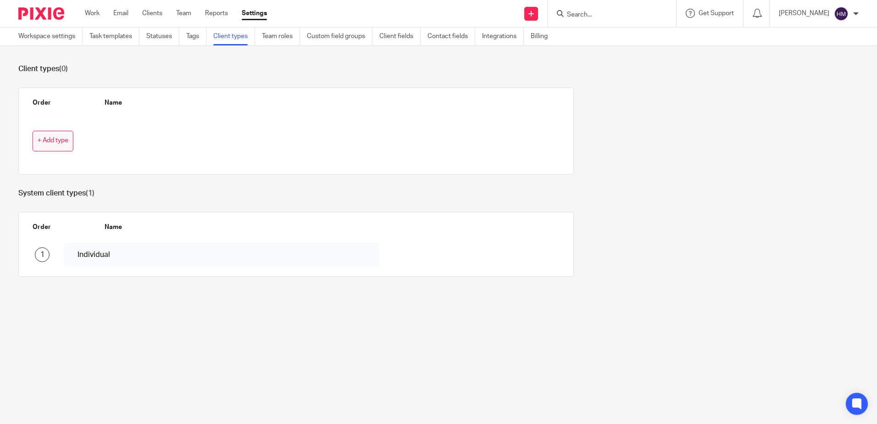
click at [66, 146] on button "+ Add type" at bounding box center [53, 141] width 41 height 21
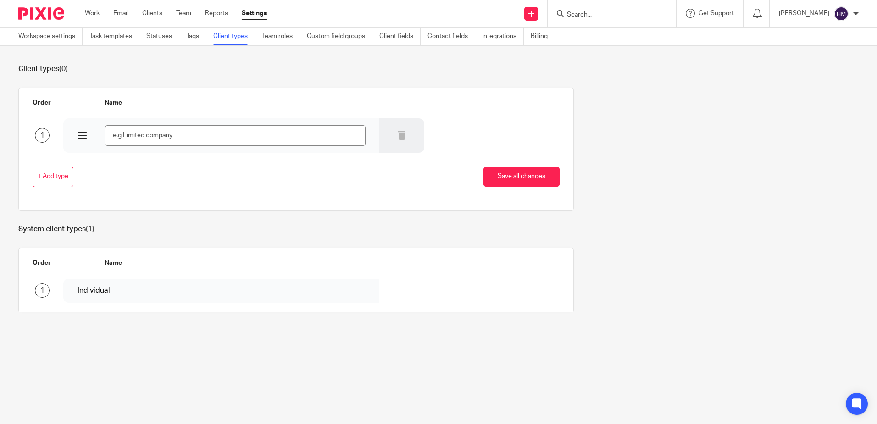
click at [155, 136] on input "text" at bounding box center [235, 135] width 260 height 21
type input "Company"
click at [83, 154] on div "+ Add type Save all changes" at bounding box center [288, 177] width 541 height 48
click at [89, 135] on div "Company" at bounding box center [222, 135] width 288 height 21
click at [85, 134] on div at bounding box center [82, 135] width 9 height 9
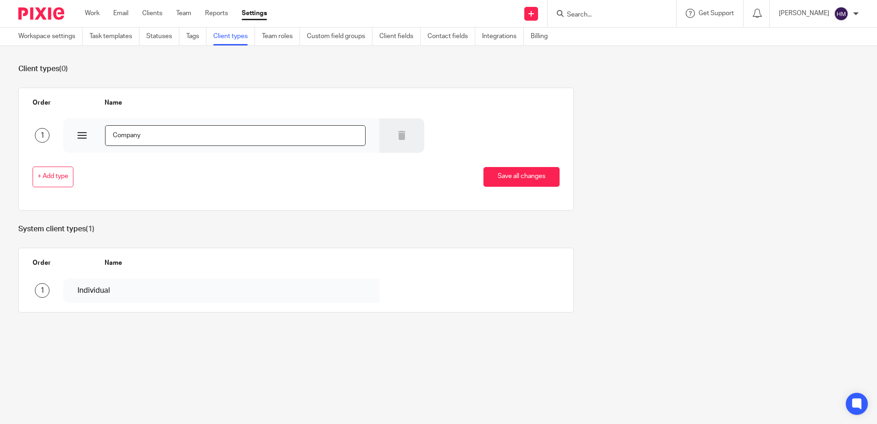
click at [84, 142] on div "Company" at bounding box center [222, 135] width 288 height 21
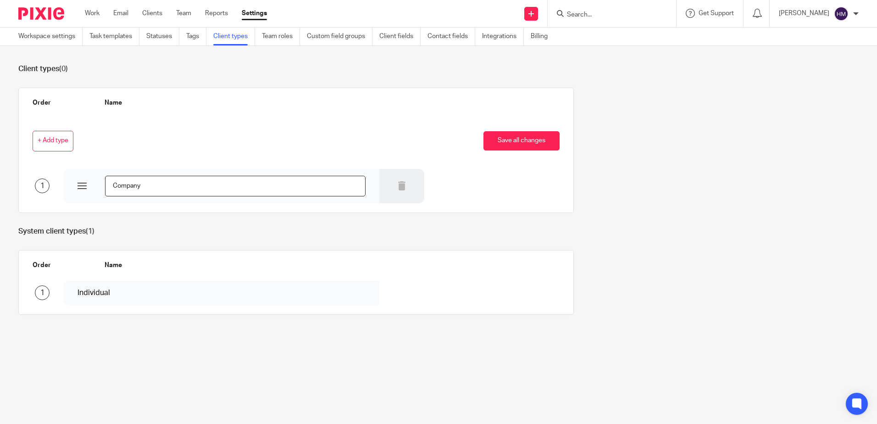
drag, startPoint x: 76, startPoint y: 189, endPoint x: 88, endPoint y: 167, distance: 25.0
click at [88, 167] on div "1 Company" at bounding box center [288, 185] width 541 height 36
click at [39, 189] on div "1" at bounding box center [42, 185] width 15 height 15
click at [53, 141] on span "+ Add type" at bounding box center [53, 140] width 31 height 7
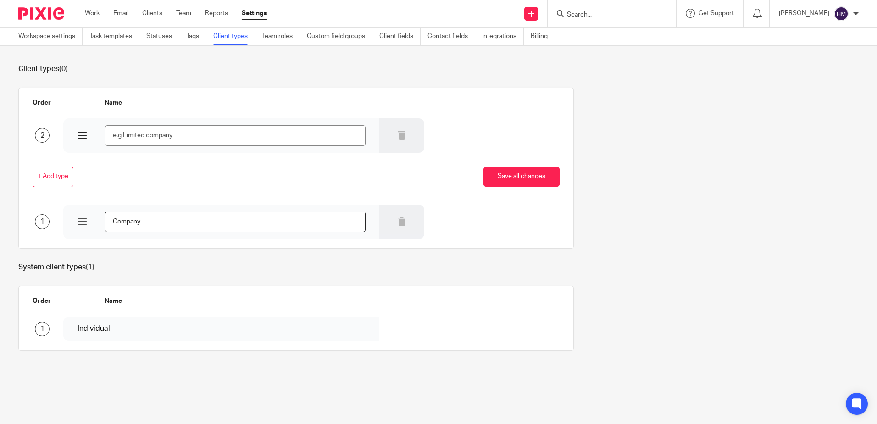
click at [298, 137] on input "text" at bounding box center [235, 135] width 260 height 21
click at [402, 139] on div at bounding box center [401, 135] width 45 height 34
click at [397, 134] on icon at bounding box center [401, 135] width 9 height 9
click at [397, 215] on div at bounding box center [401, 222] width 45 height 34
click at [397, 220] on icon at bounding box center [401, 221] width 9 height 9
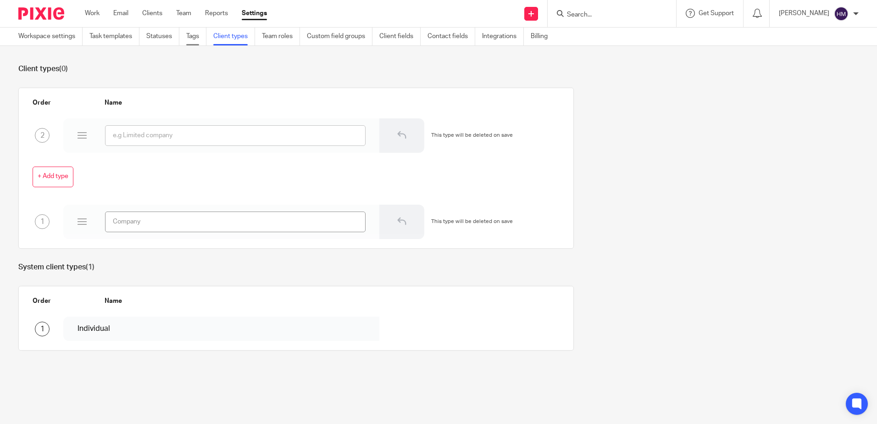
click at [205, 36] on link "Tags" at bounding box center [196, 37] width 20 height 18
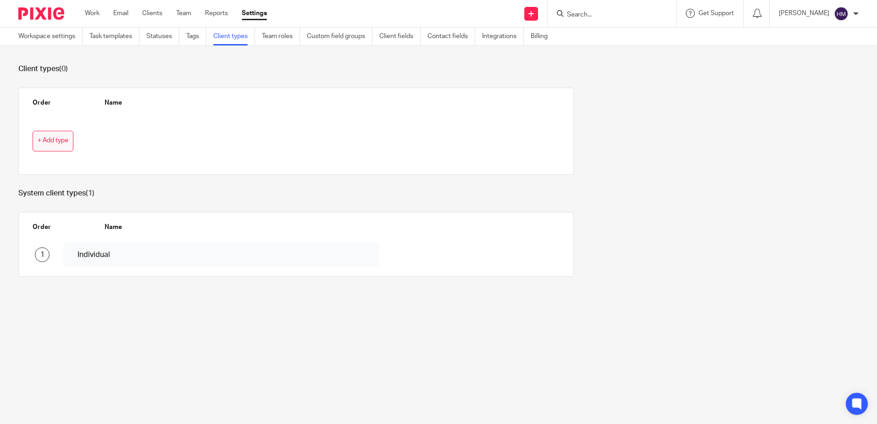
click at [59, 144] on span "+ Add type" at bounding box center [53, 140] width 31 height 7
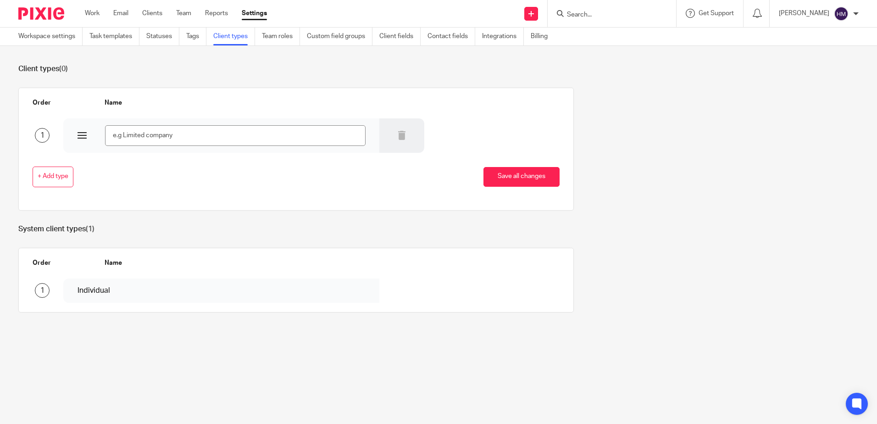
click at [147, 134] on input "text" at bounding box center [235, 135] width 260 height 21
type input "Company"
click at [227, 141] on input "Company" at bounding box center [235, 135] width 260 height 21
click at [53, 173] on span "+ Add type" at bounding box center [53, 176] width 31 height 7
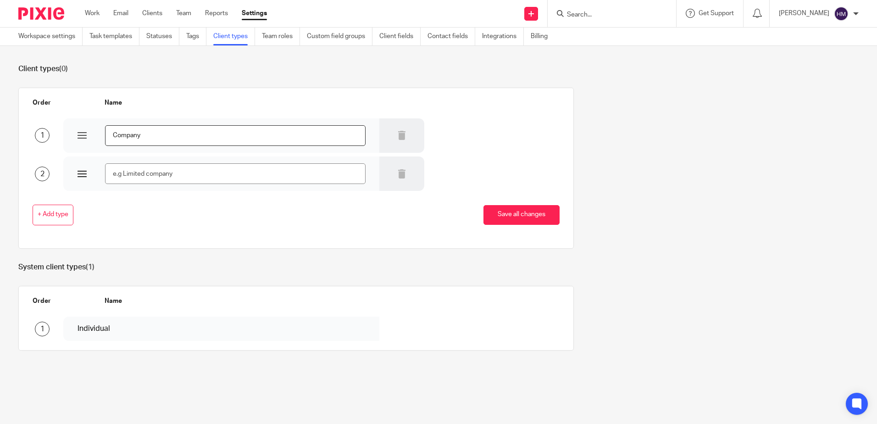
click at [128, 173] on input "text" at bounding box center [235, 173] width 260 height 21
type input "n"
type input "I"
click at [151, 132] on input "Company" at bounding box center [235, 135] width 260 height 21
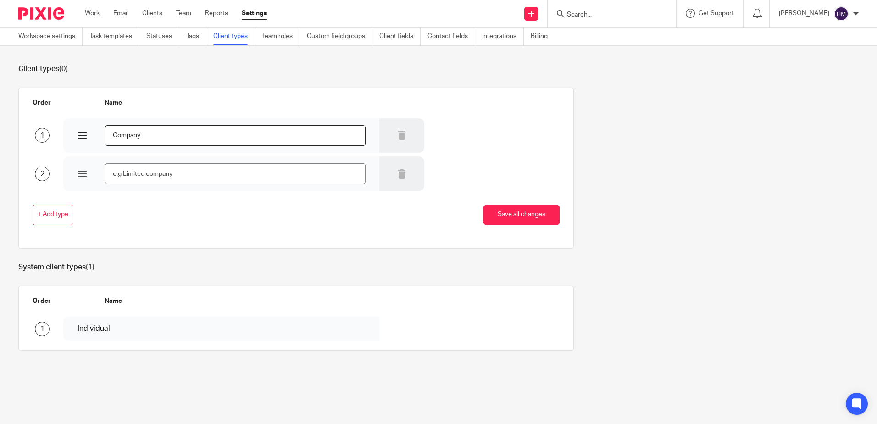
click at [151, 132] on input "Company" at bounding box center [235, 135] width 260 height 21
type input "Individual"
type input "Company"
click at [48, 216] on span "+ Add type" at bounding box center [53, 214] width 31 height 7
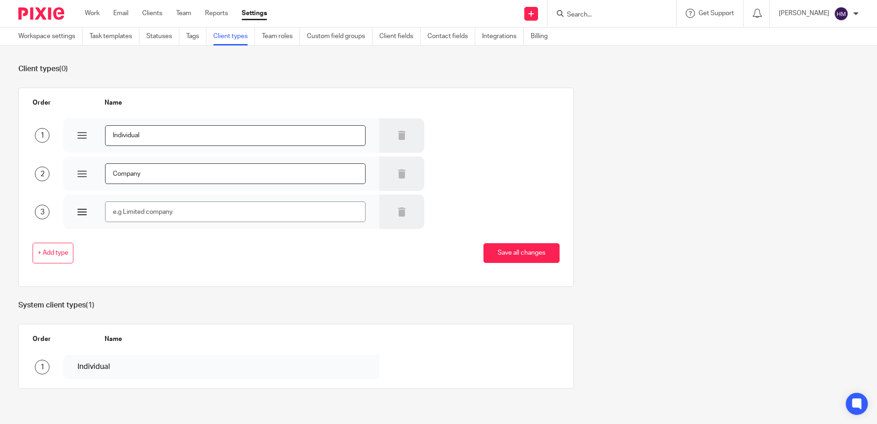
click at [161, 214] on input "text" at bounding box center [235, 211] width 260 height 21
type input "Trust"
click at [61, 256] on span "+ Add type" at bounding box center [53, 253] width 31 height 7
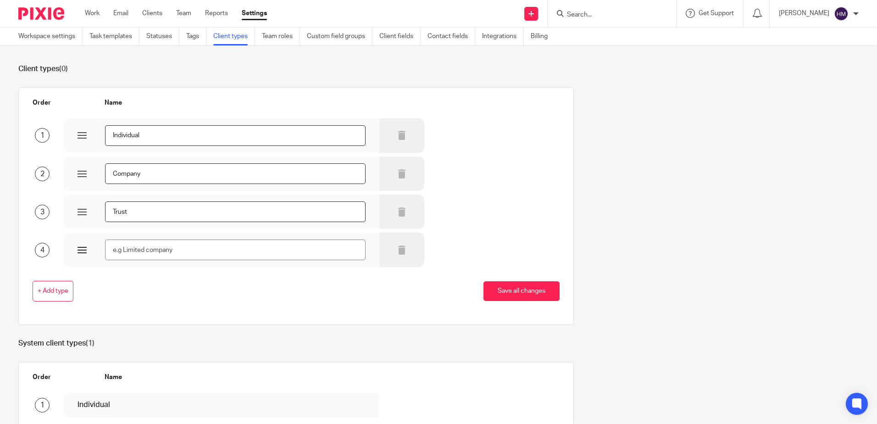
click at [131, 251] on input "text" at bounding box center [235, 250] width 260 height 21
type input "Partnership"
click at [490, 286] on button "Save all changes" at bounding box center [522, 291] width 76 height 20
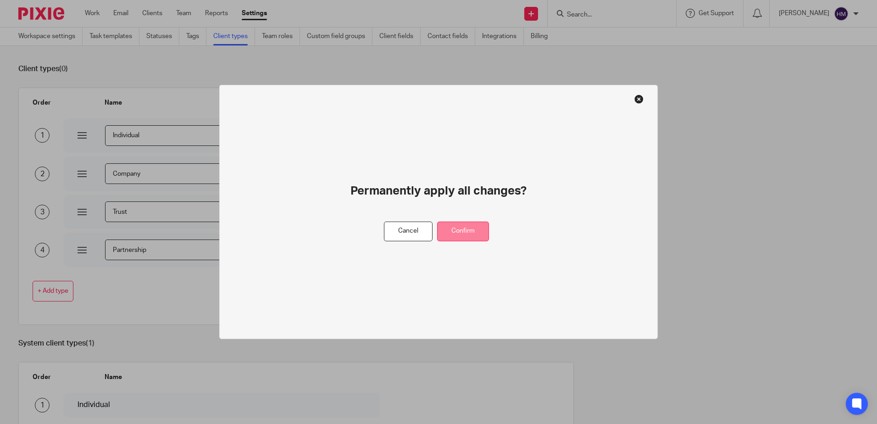
click at [458, 237] on button "Confirm" at bounding box center [463, 232] width 52 height 20
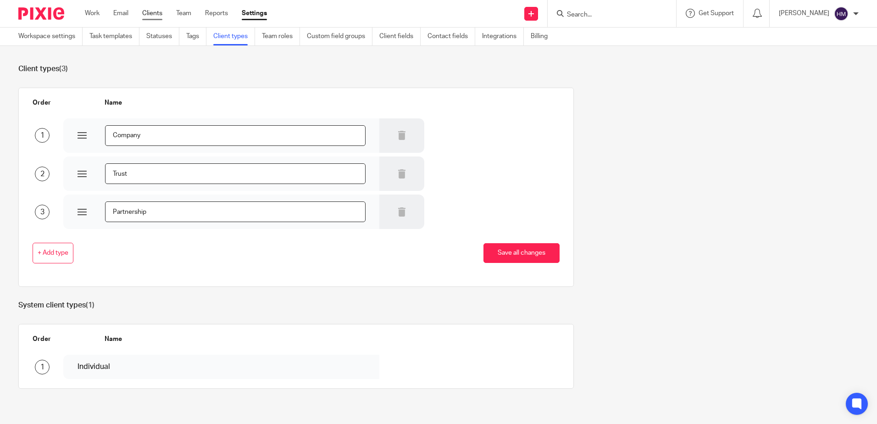
click at [164, 15] on ul "Work Email Clients Team Reports Settings" at bounding box center [183, 13] width 196 height 9
click at [154, 16] on link "Clients" at bounding box center [152, 13] width 20 height 9
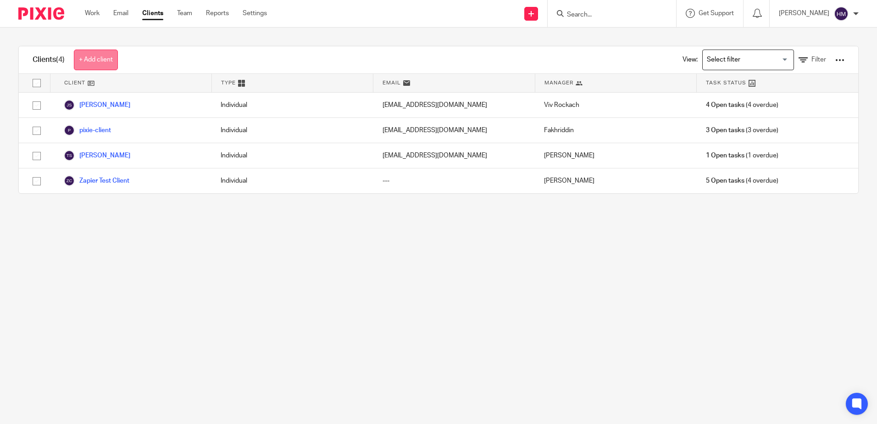
click at [101, 66] on link "+ Add client" at bounding box center [96, 60] width 44 height 21
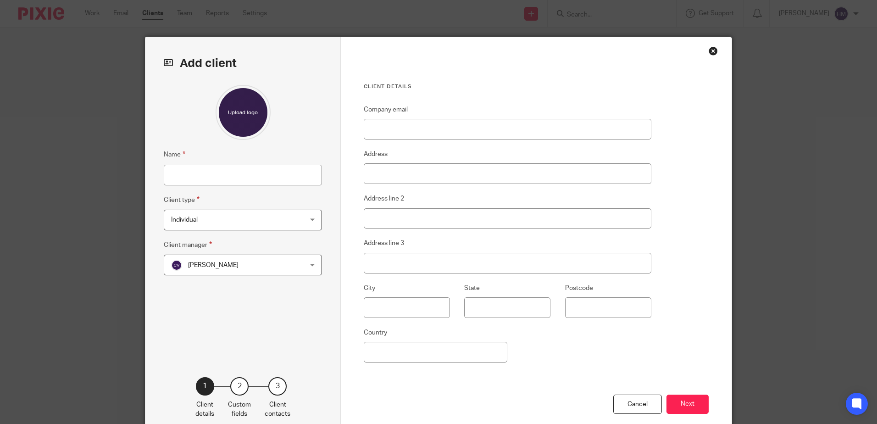
click at [217, 231] on div "Name Client type Individual Individual Individual Company Trust Partnership 1 C…" at bounding box center [243, 217] width 158 height 264
click at [220, 223] on span "Individual" at bounding box center [231, 219] width 120 height 19
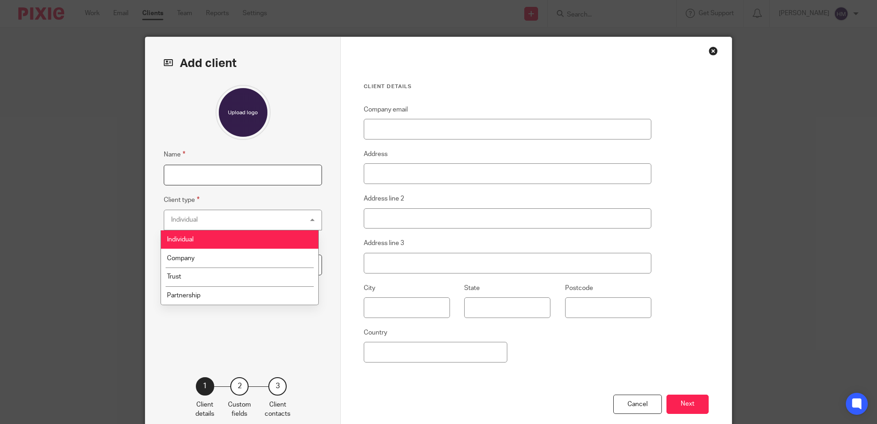
click at [240, 185] on input "Name" at bounding box center [243, 175] width 158 height 21
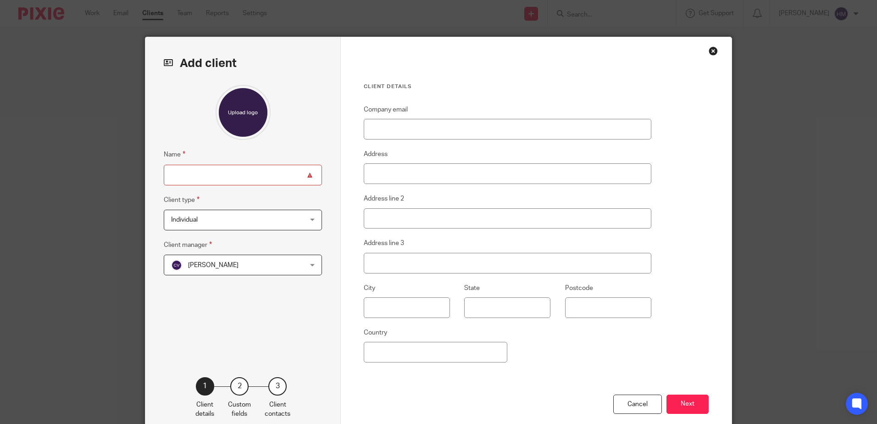
click at [222, 158] on fieldset "Name" at bounding box center [243, 167] width 158 height 36
click at [221, 221] on span "Individual" at bounding box center [231, 219] width 120 height 19
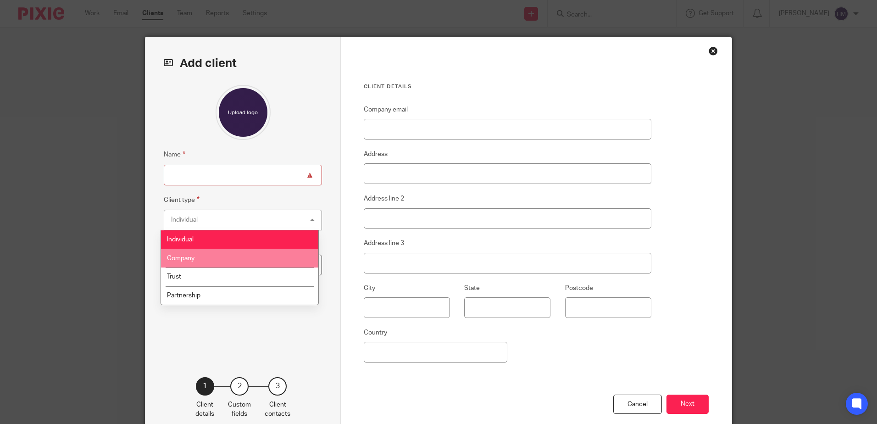
click at [211, 260] on li "Company" at bounding box center [239, 258] width 157 height 19
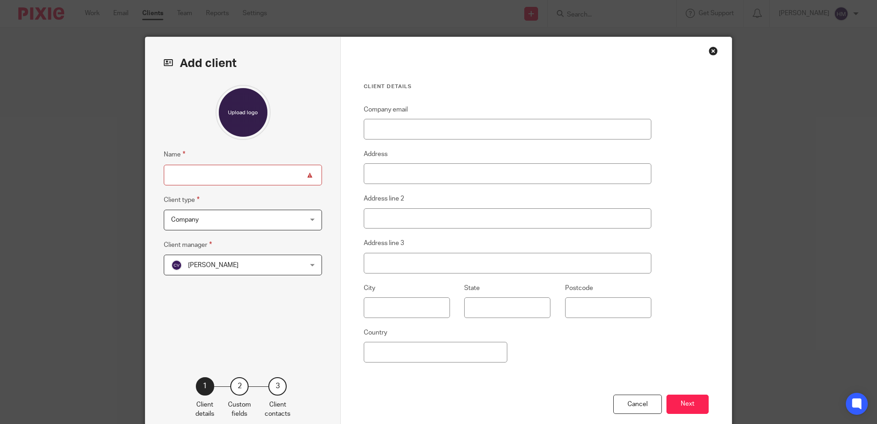
click at [217, 175] on input "Name" at bounding box center [243, 175] width 158 height 21
type input "Test Company"
click at [402, 124] on input "Company email" at bounding box center [508, 129] width 288 height 21
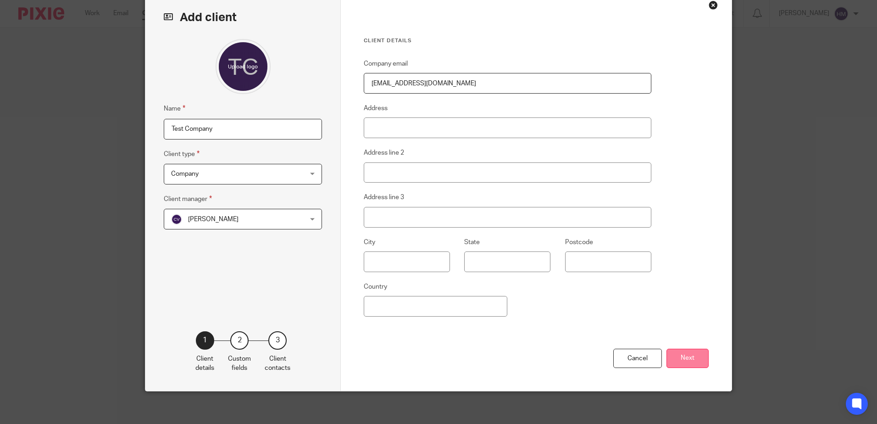
type input "TestCompany@test.com"
click at [697, 364] on button "Next" at bounding box center [688, 359] width 42 height 20
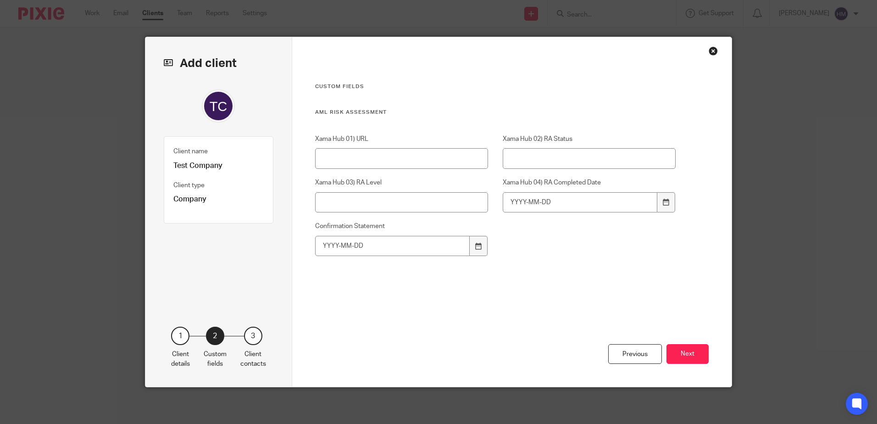
scroll to position [0, 0]
click at [568, 206] on input "Xama Hub 04) RA Completed Date" at bounding box center [580, 202] width 155 height 21
click at [475, 247] on icon at bounding box center [478, 246] width 7 height 7
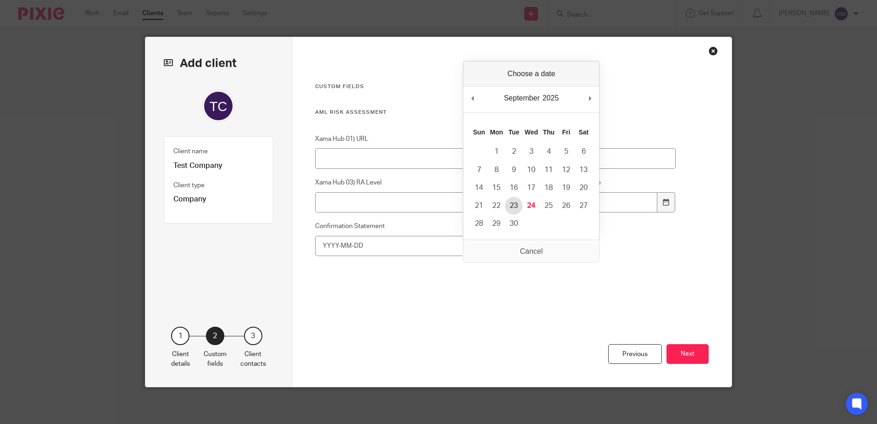
type input "2025-09-23"
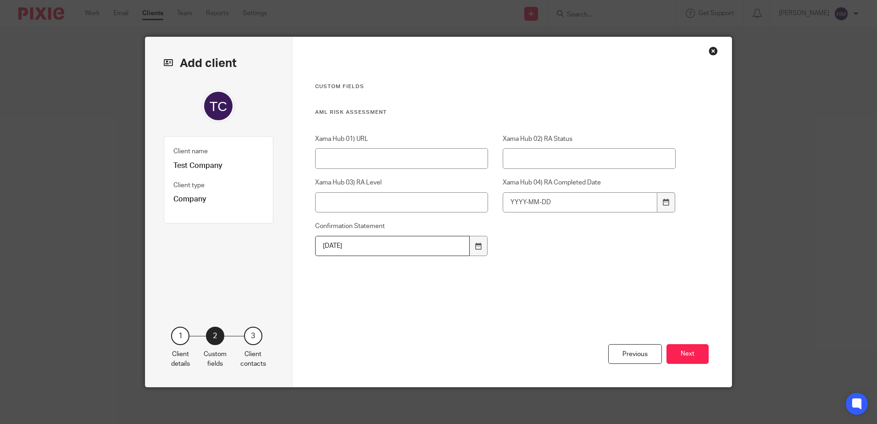
click at [690, 344] on div "Previous Next" at bounding box center [512, 351] width 394 height 71
click at [689, 357] on button "Next" at bounding box center [688, 354] width 42 height 20
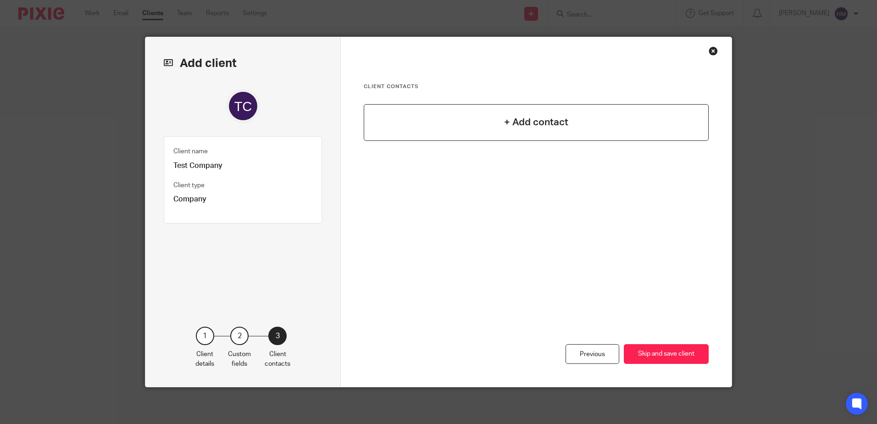
click at [521, 121] on h4 "+ Add contact" at bounding box center [536, 122] width 64 height 14
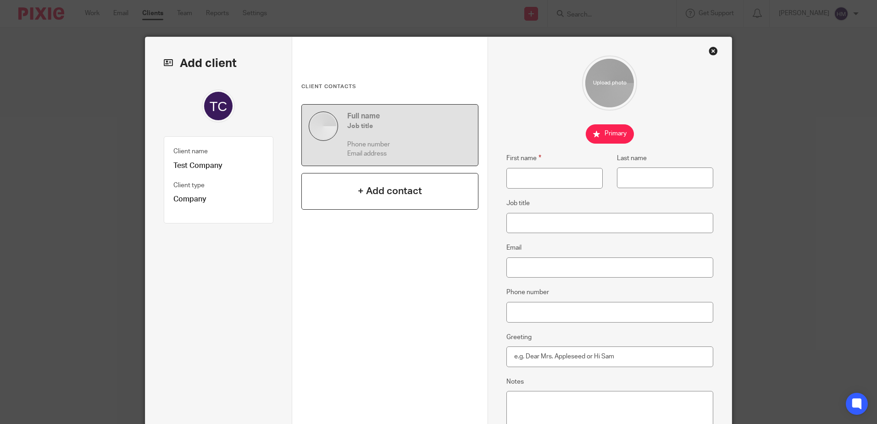
click at [418, 195] on h4 "+ Add contact" at bounding box center [390, 191] width 64 height 14
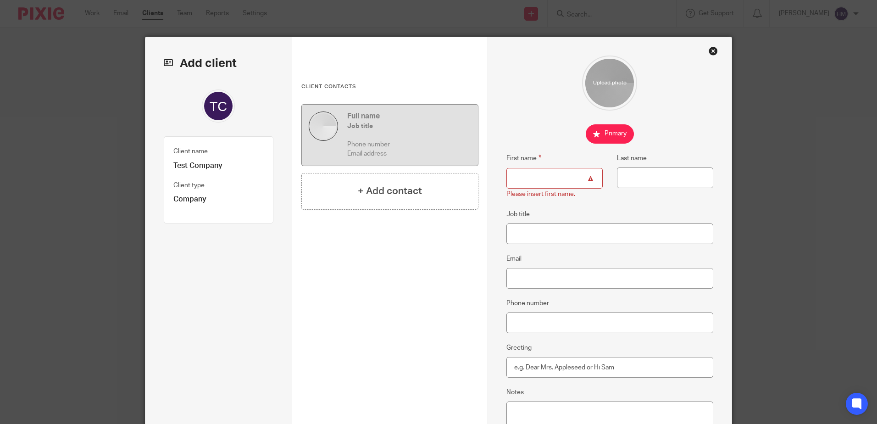
click at [363, 122] on h5 "Job title" at bounding box center [409, 126] width 124 height 9
click at [384, 196] on h4 "+ Add contact" at bounding box center [390, 191] width 64 height 14
click at [605, 79] on input "file" at bounding box center [609, 83] width 55 height 55
click at [398, 188] on h4 "+ Add contact" at bounding box center [390, 191] width 64 height 14
click at [181, 201] on p "Company" at bounding box center [218, 200] width 90 height 10
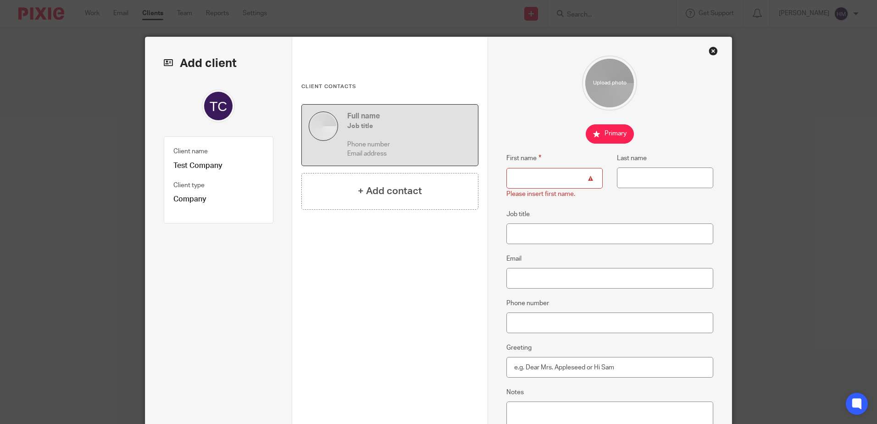
click at [710, 50] on div "Close this dialog window" at bounding box center [713, 50] width 9 height 9
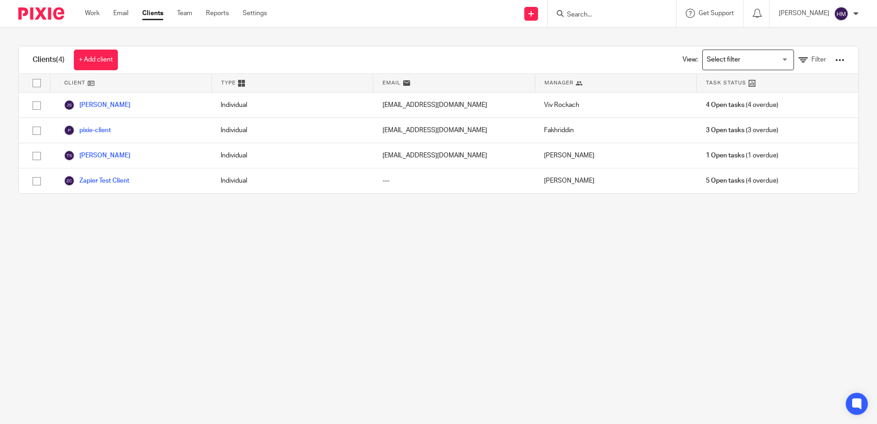
click at [835, 60] on div at bounding box center [839, 60] width 9 height 9
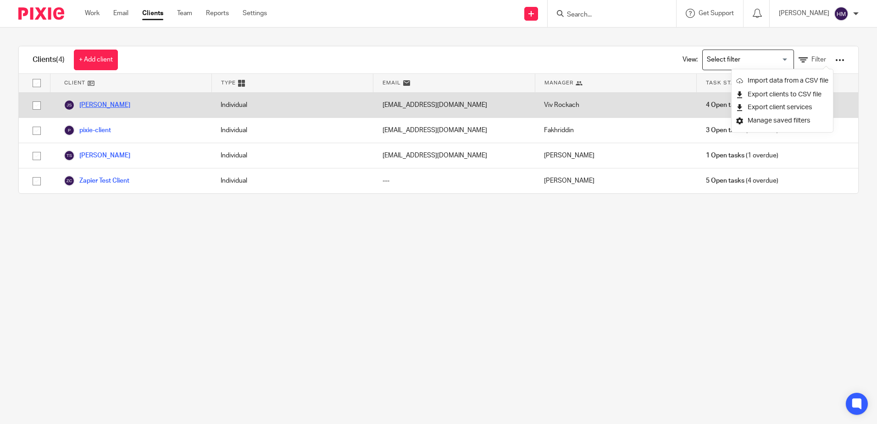
click at [106, 107] on link "[PERSON_NAME]" at bounding box center [97, 105] width 67 height 11
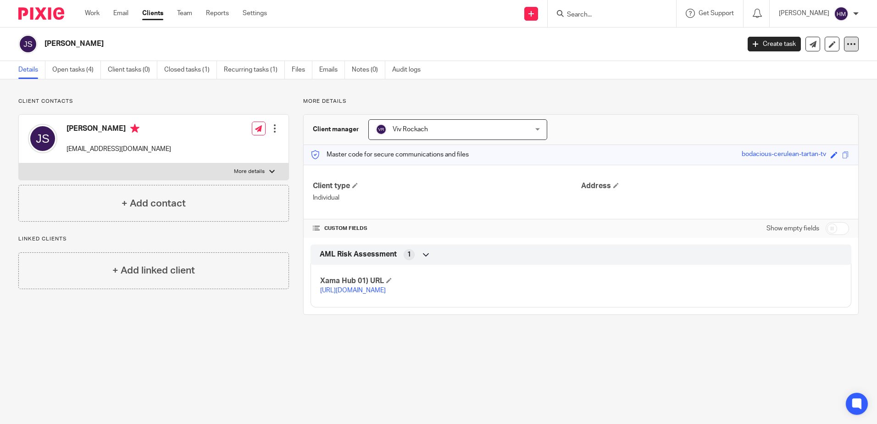
click at [847, 43] on icon at bounding box center [851, 43] width 9 height 9
click at [830, 78] on link "Merge" at bounding box center [821, 80] width 51 height 13
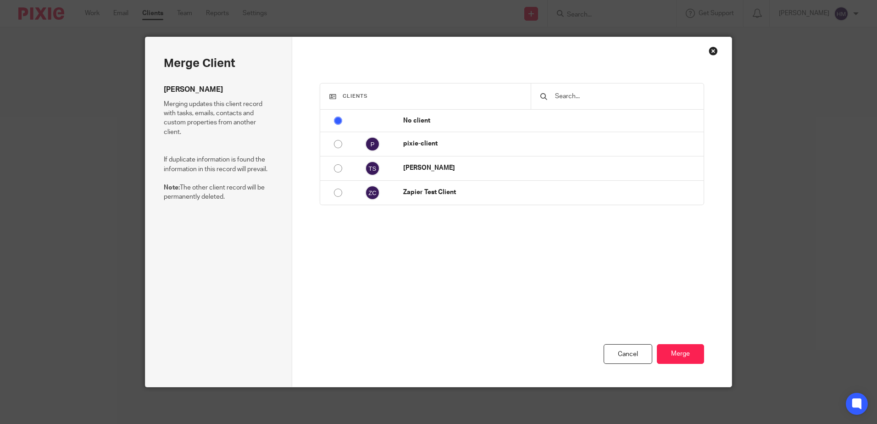
click at [714, 50] on div "Close this dialog window" at bounding box center [713, 50] width 9 height 9
